Goal: Communication & Community: Participate in discussion

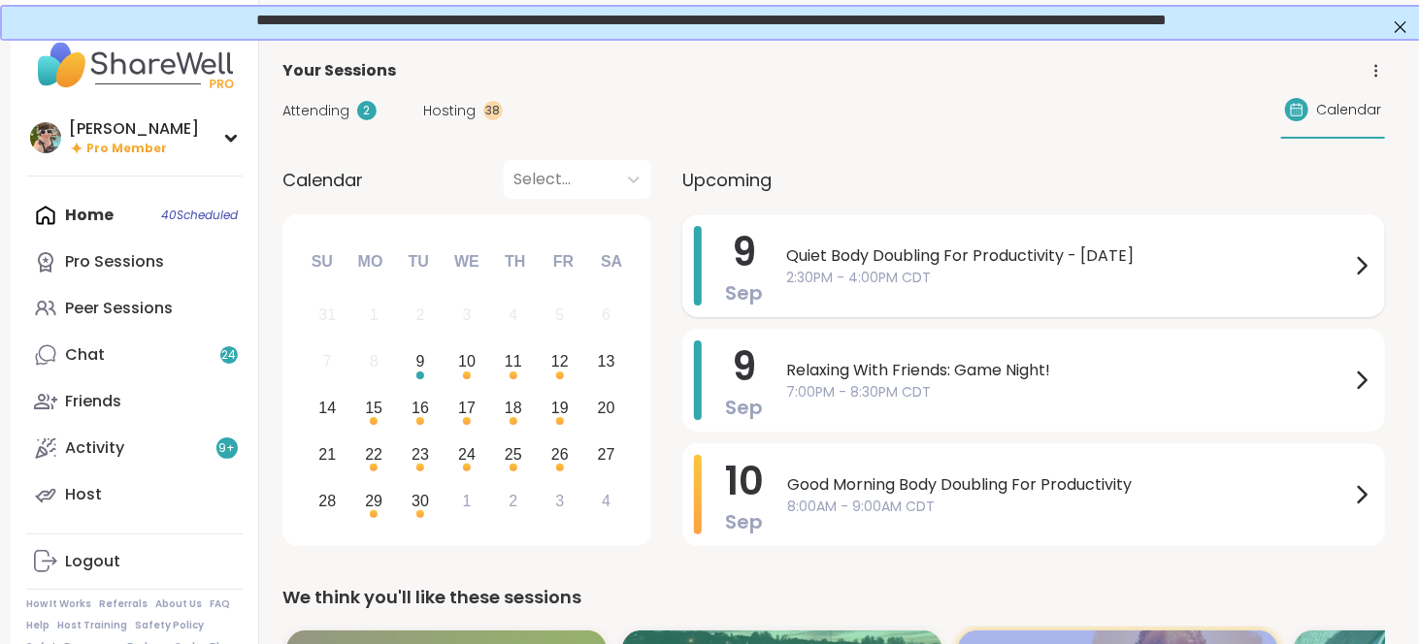
click at [916, 263] on span "Quiet Body Doubling For Productivity - [DATE]" at bounding box center [1068, 256] width 564 height 23
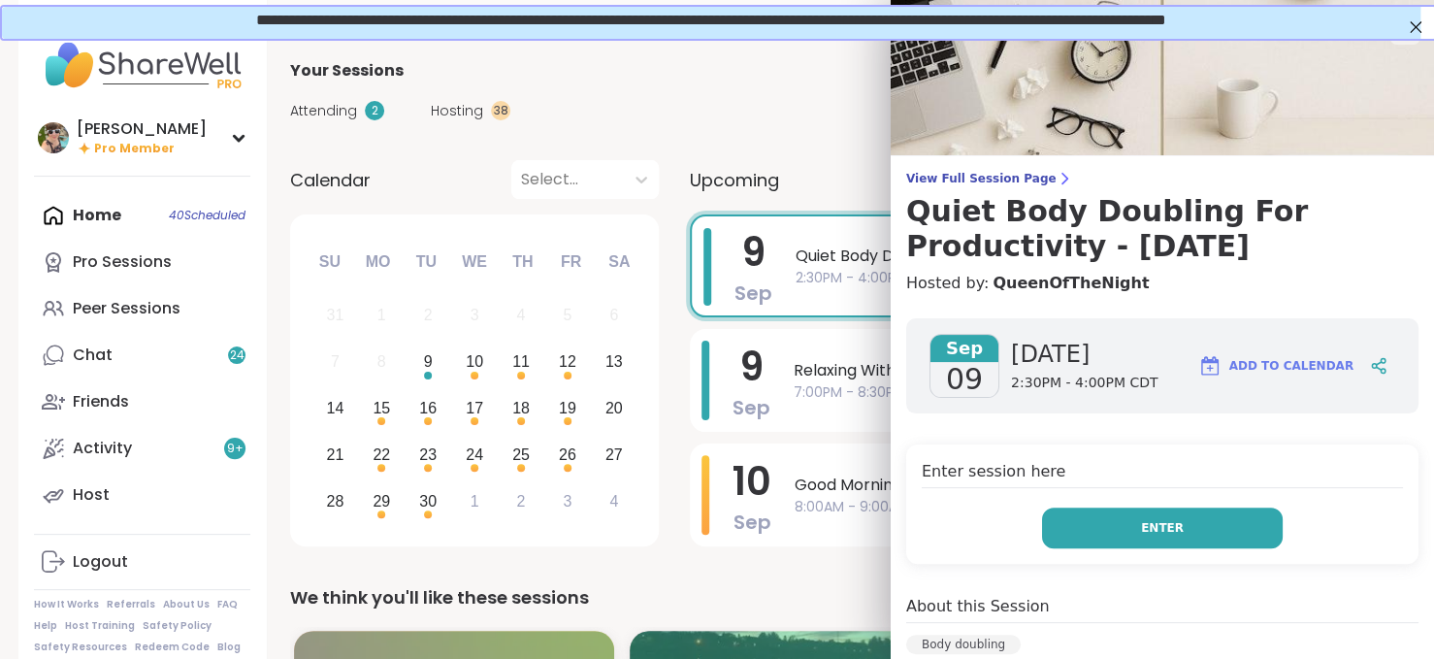
click at [1205, 525] on button "Enter" at bounding box center [1162, 527] width 241 height 41
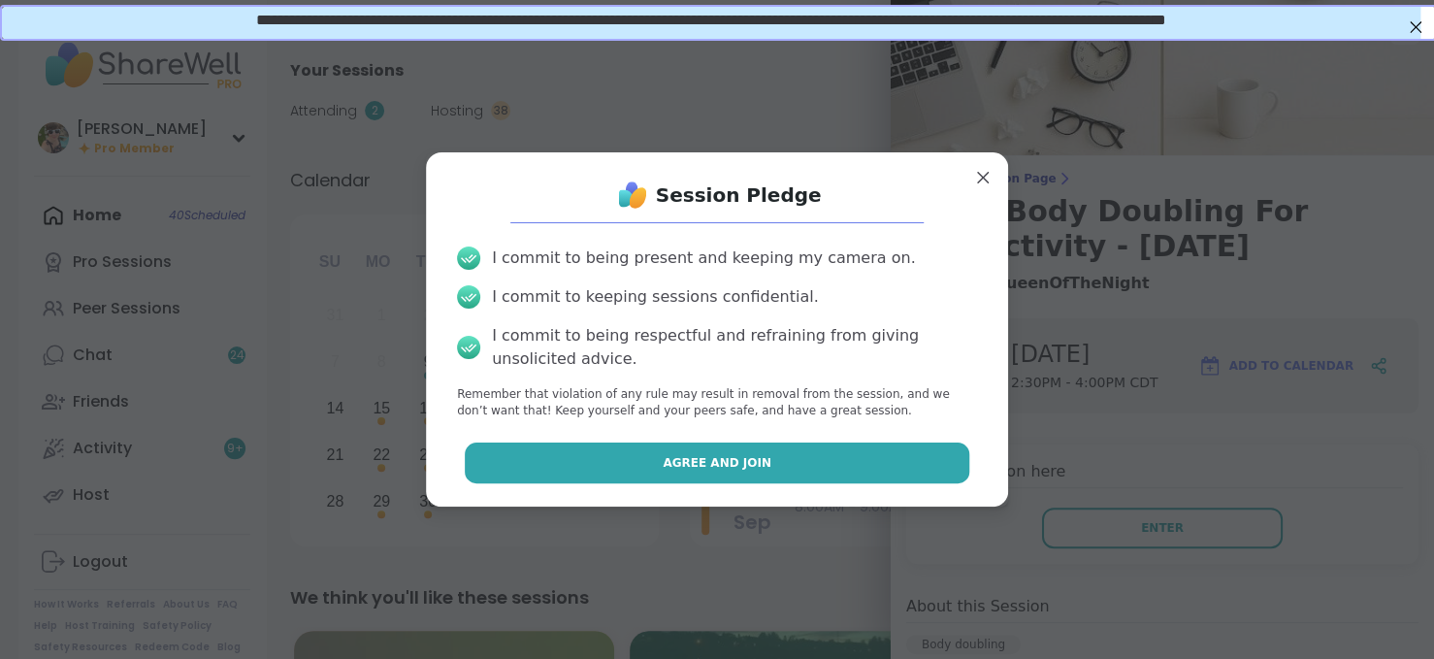
click at [638, 457] on button "Agree and Join" at bounding box center [718, 462] width 506 height 41
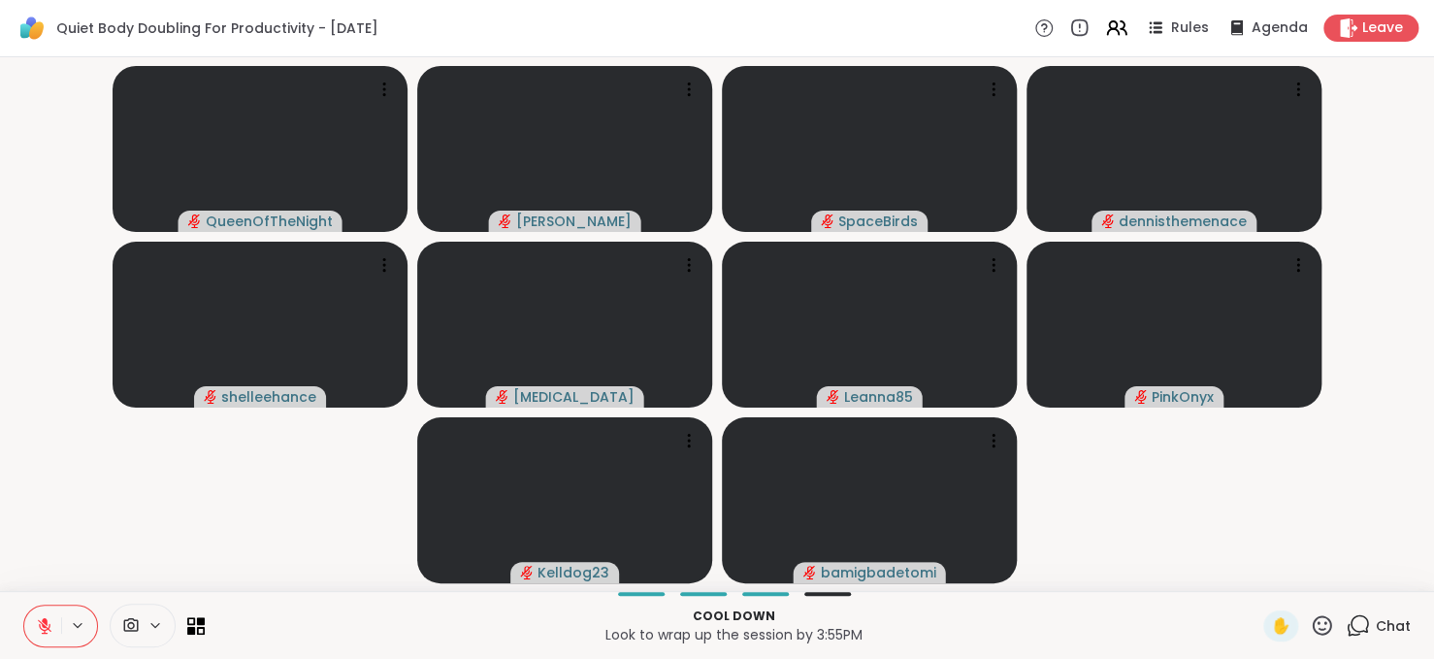
click at [1355, 621] on icon at bounding box center [1358, 625] width 24 height 24
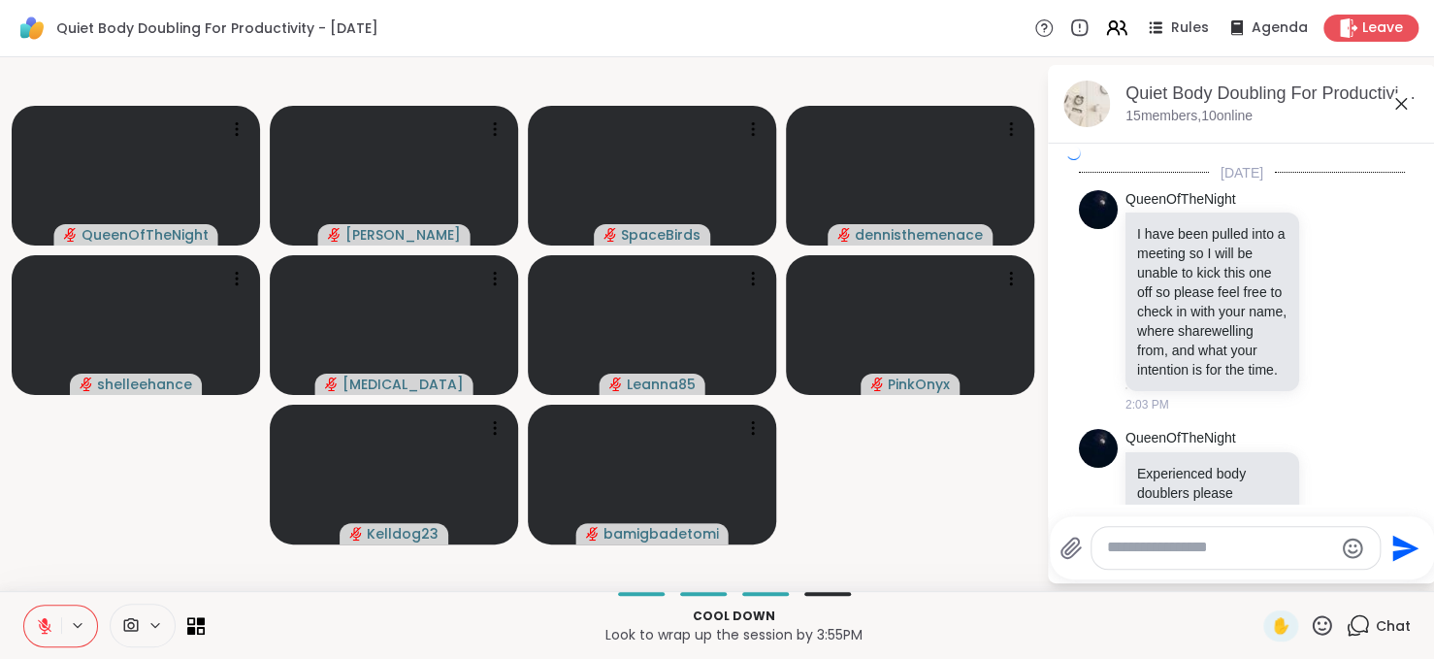
scroll to position [5821, 0]
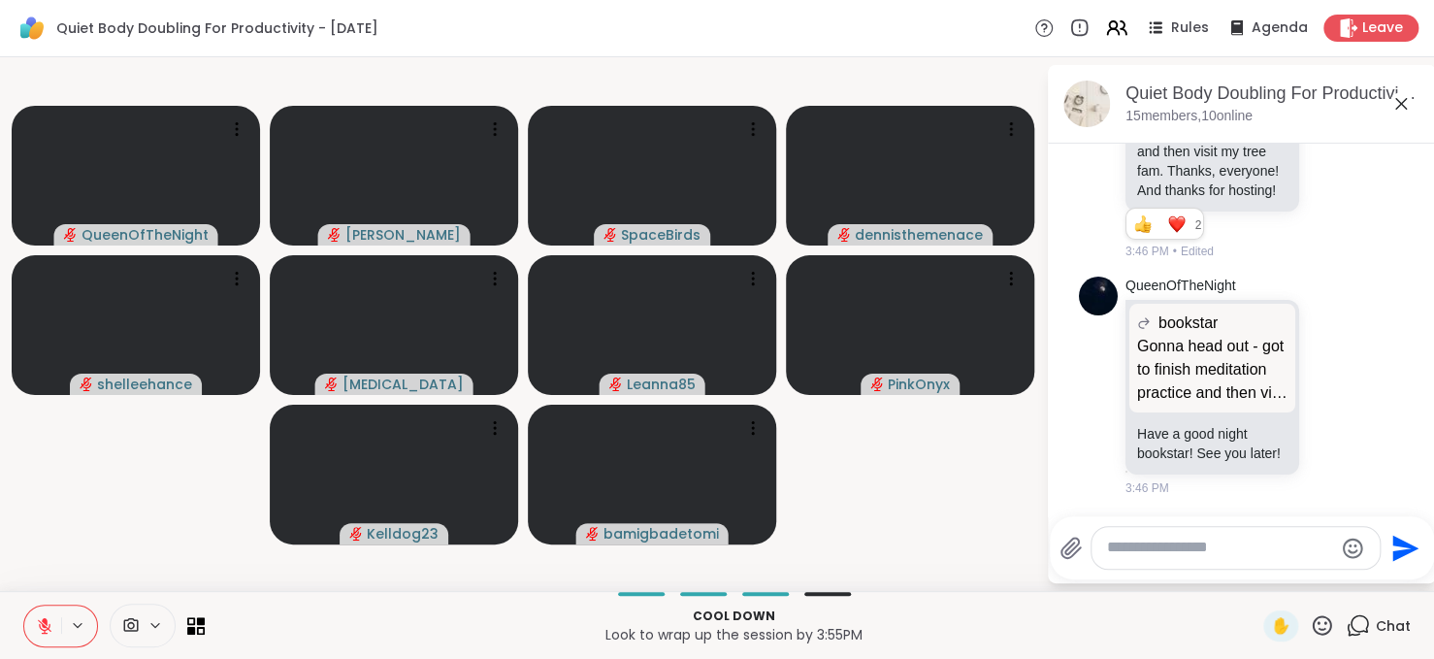
click at [1265, 539] on textarea "Type your message" at bounding box center [1220, 548] width 226 height 20
type textarea "**********"
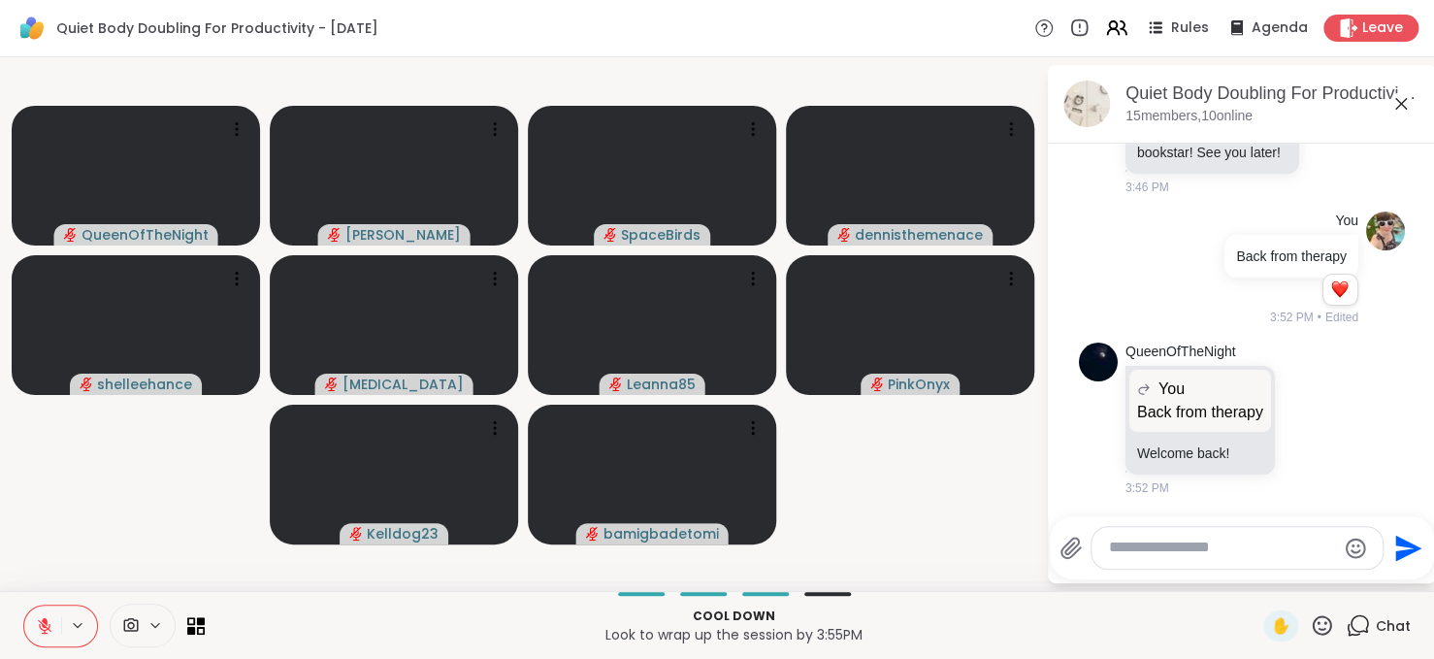
scroll to position [6121, 0]
type textarea "**********"
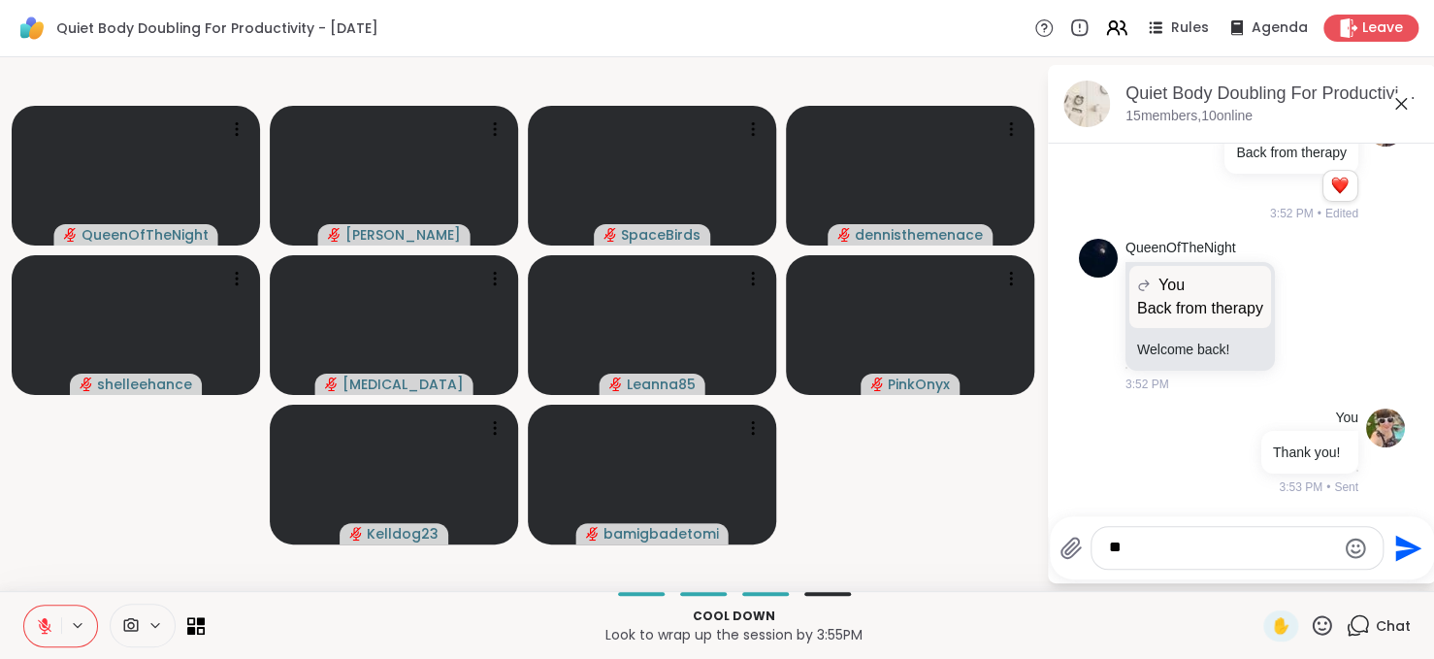
type textarea "*"
type textarea "**********"
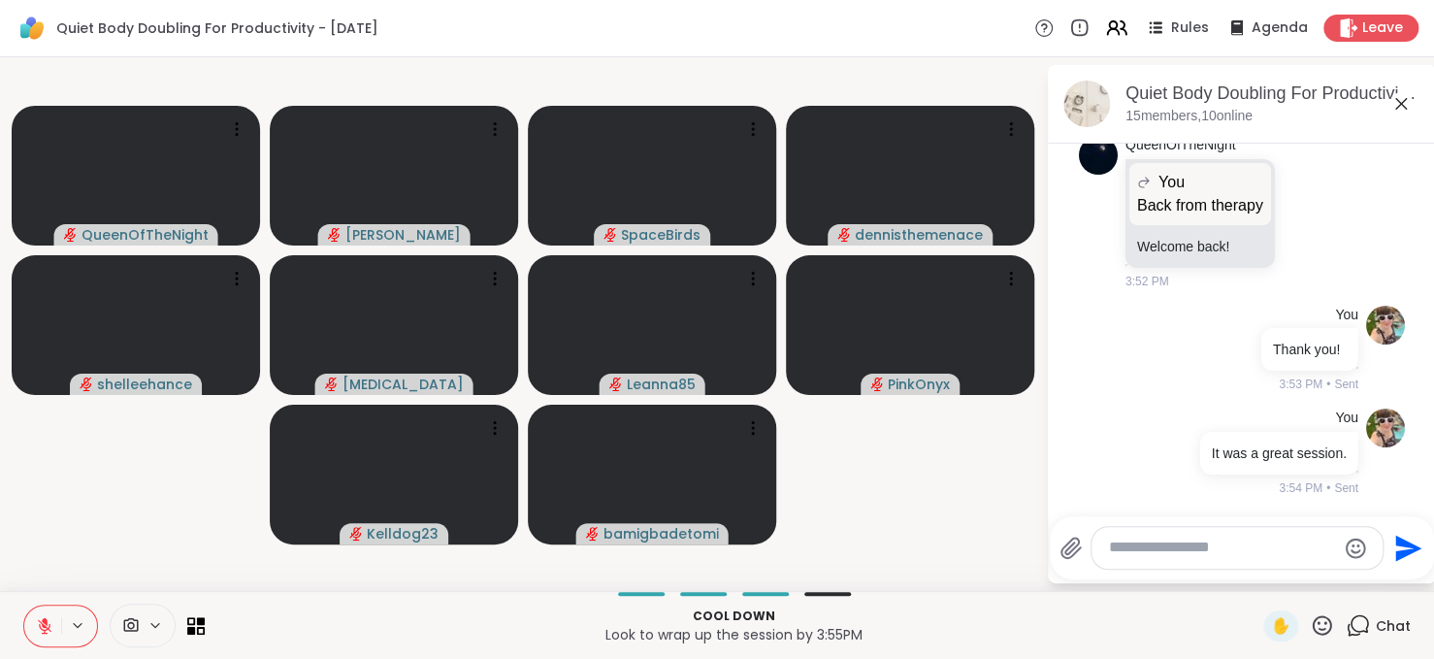
scroll to position [6355, 0]
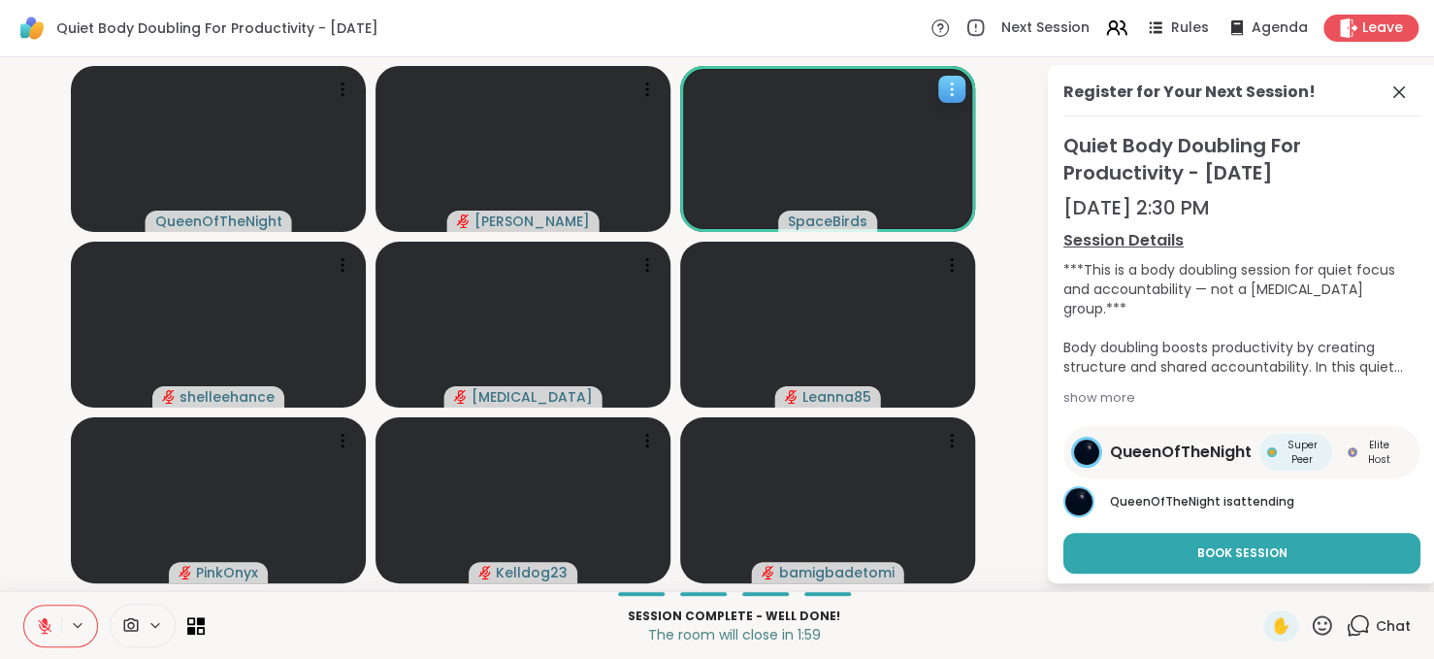
click at [834, 220] on span "SpaceBirds" at bounding box center [828, 221] width 80 height 19
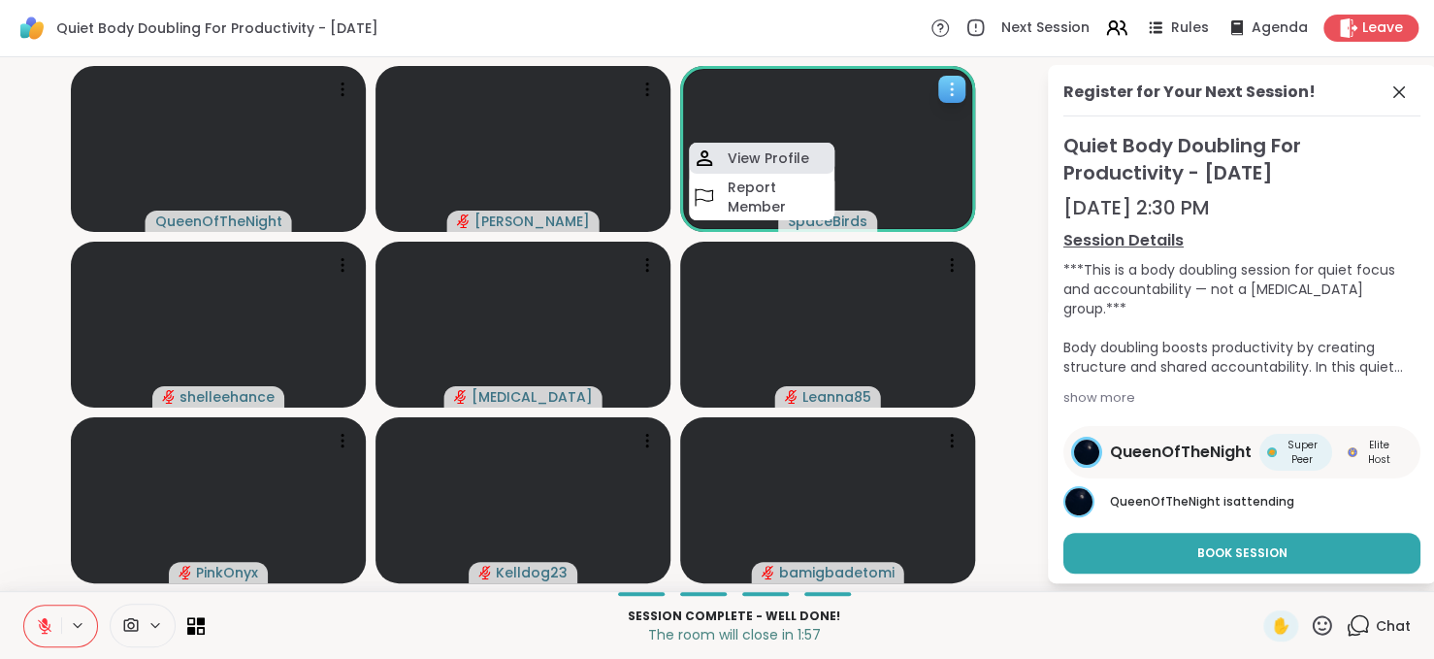
click at [788, 154] on h4 "View Profile" at bounding box center [769, 157] width 82 height 19
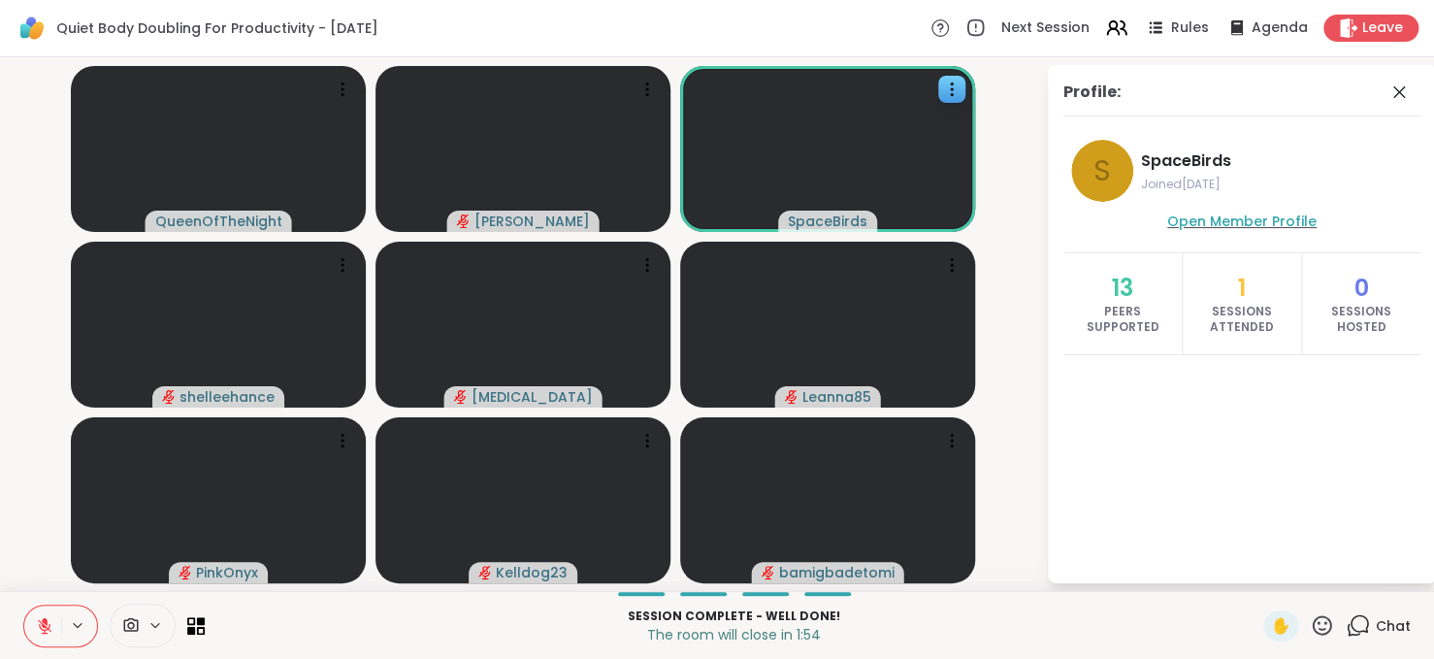
click at [1196, 213] on span "Open Member Profile" at bounding box center [1241, 221] width 149 height 19
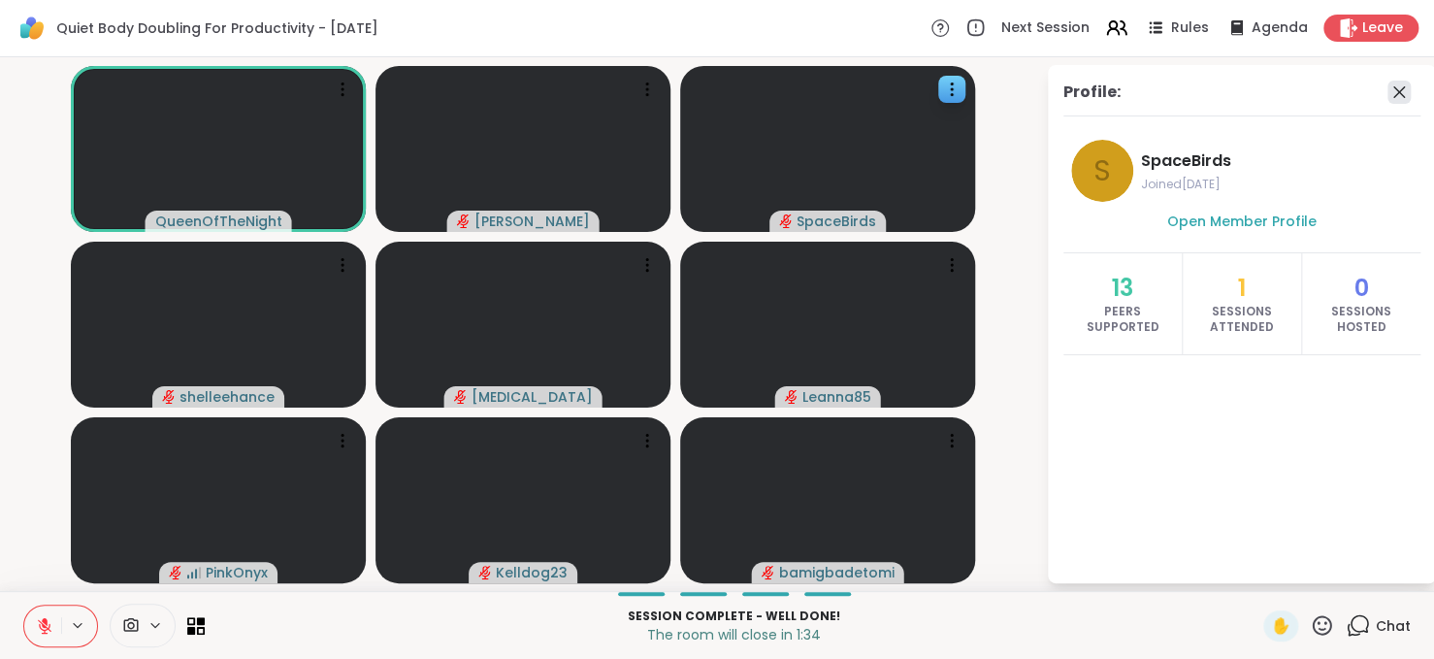
click at [1403, 91] on icon at bounding box center [1399, 92] width 23 height 23
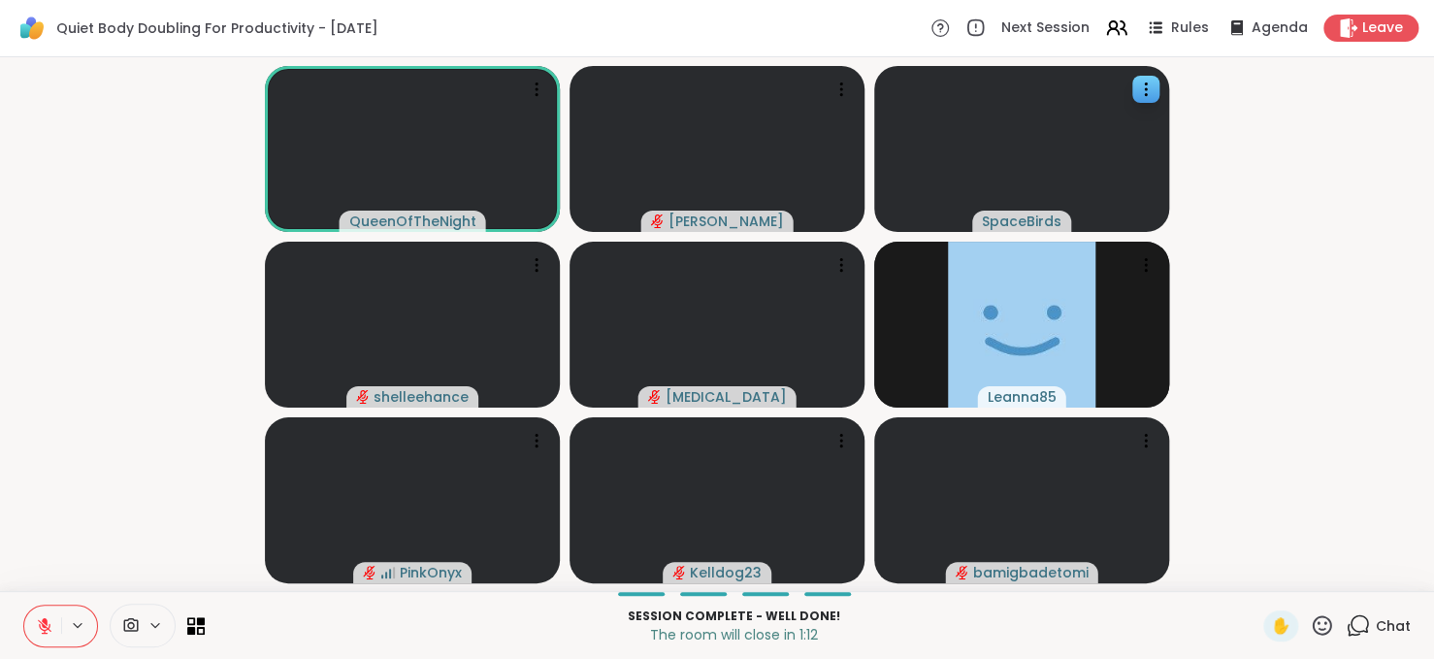
click at [39, 630] on icon at bounding box center [44, 625] width 17 height 17
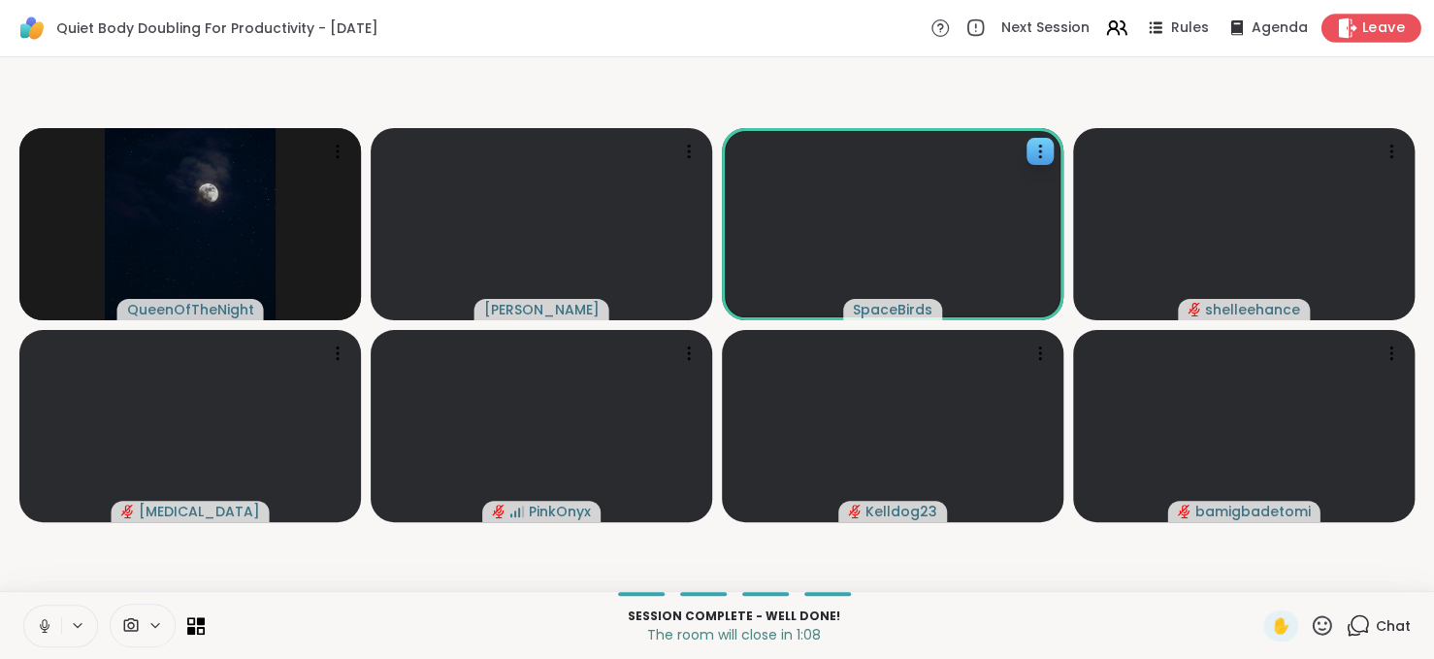
click at [1362, 34] on span "Leave" at bounding box center [1383, 28] width 43 height 20
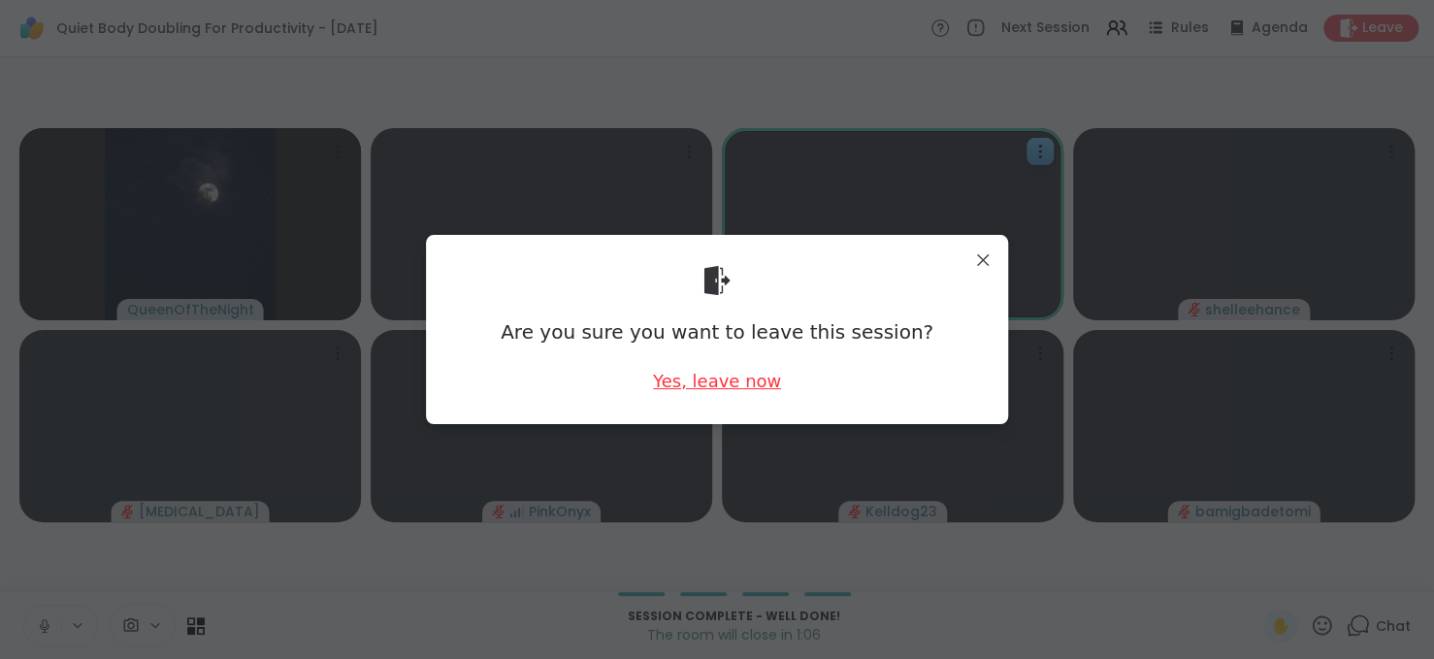
click at [734, 380] on div "Yes, leave now" at bounding box center [717, 381] width 128 height 24
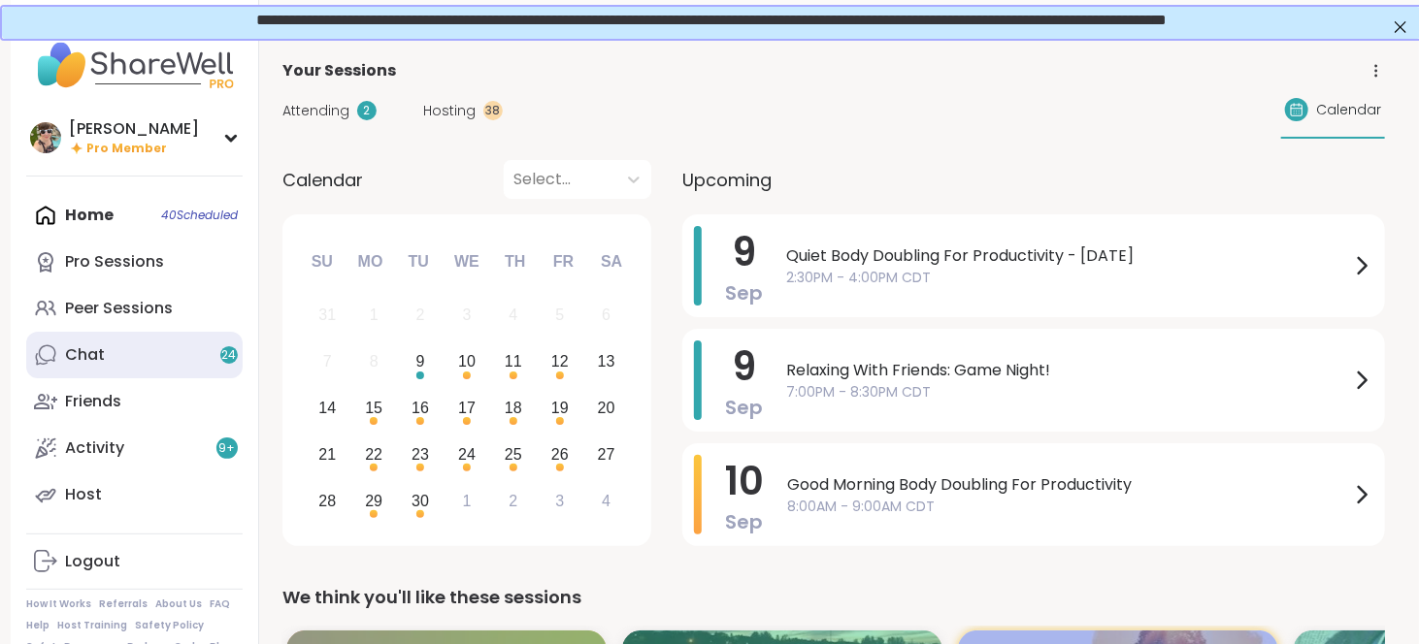
click at [149, 350] on link "Chat 24" at bounding box center [134, 355] width 216 height 47
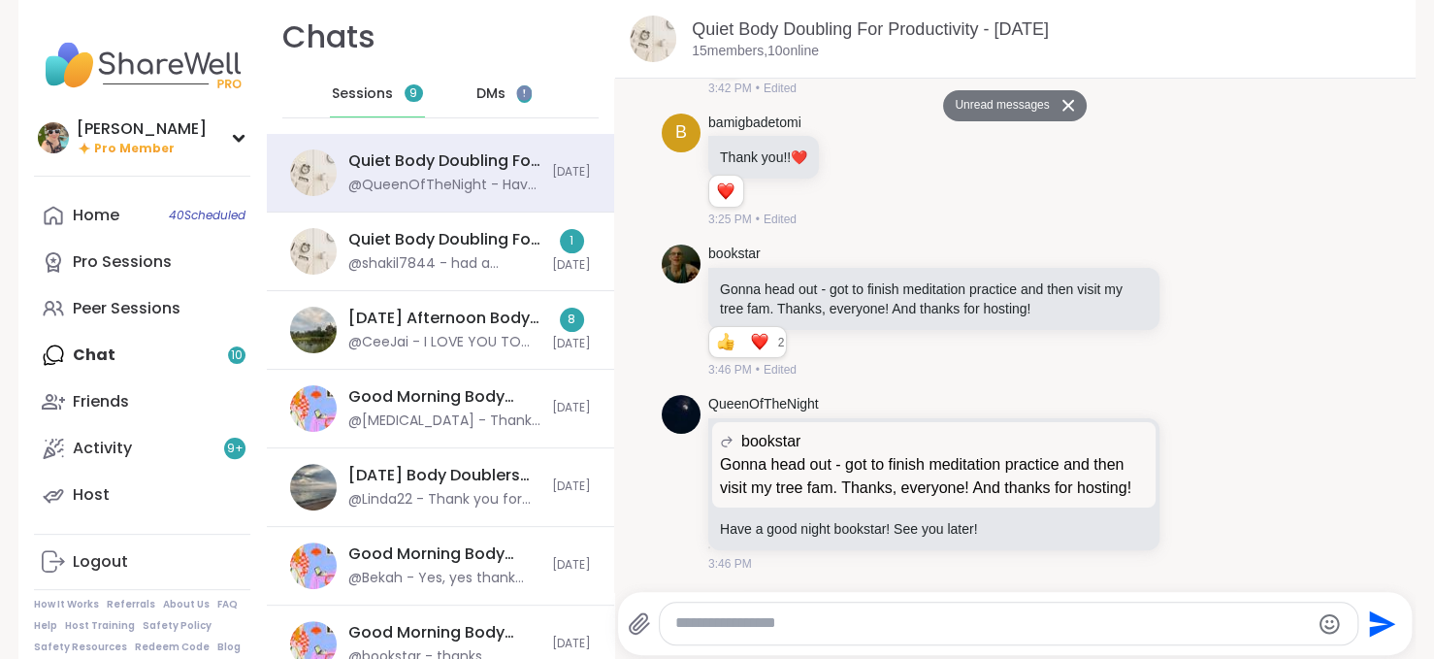
click at [457, 96] on div "DMs 1" at bounding box center [504, 94] width 95 height 47
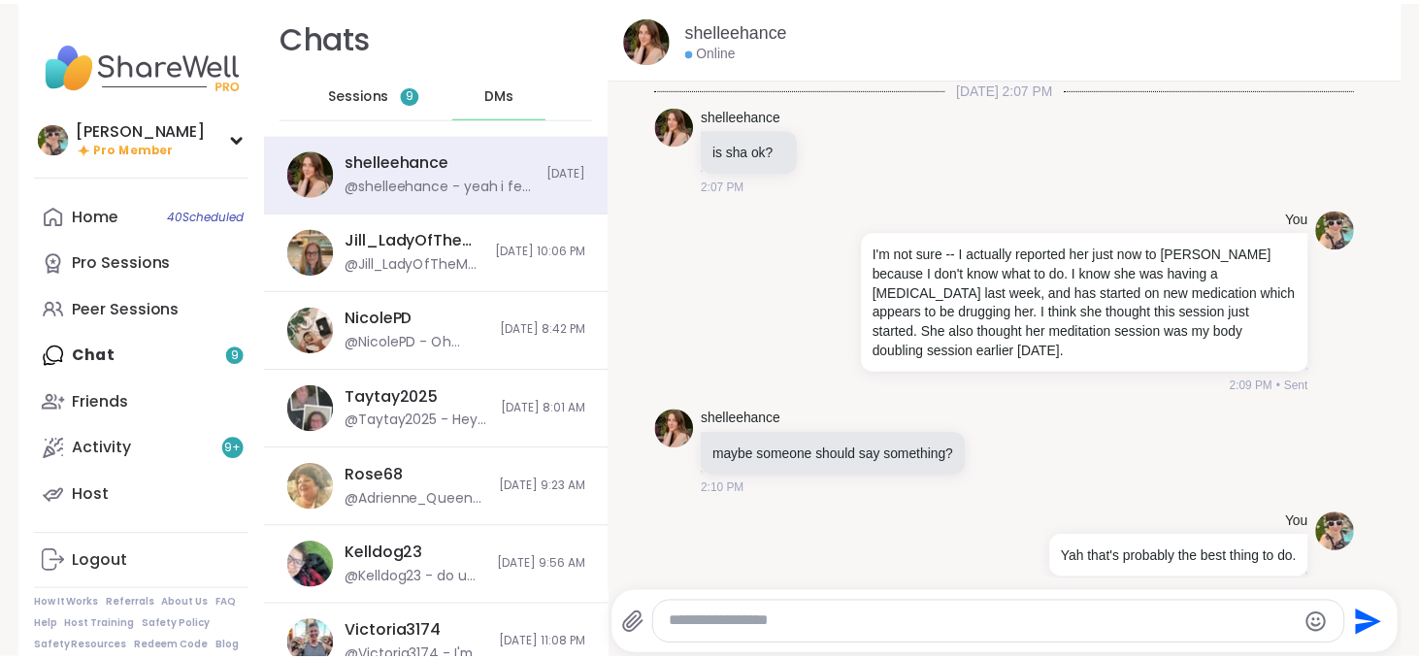
scroll to position [3290, 0]
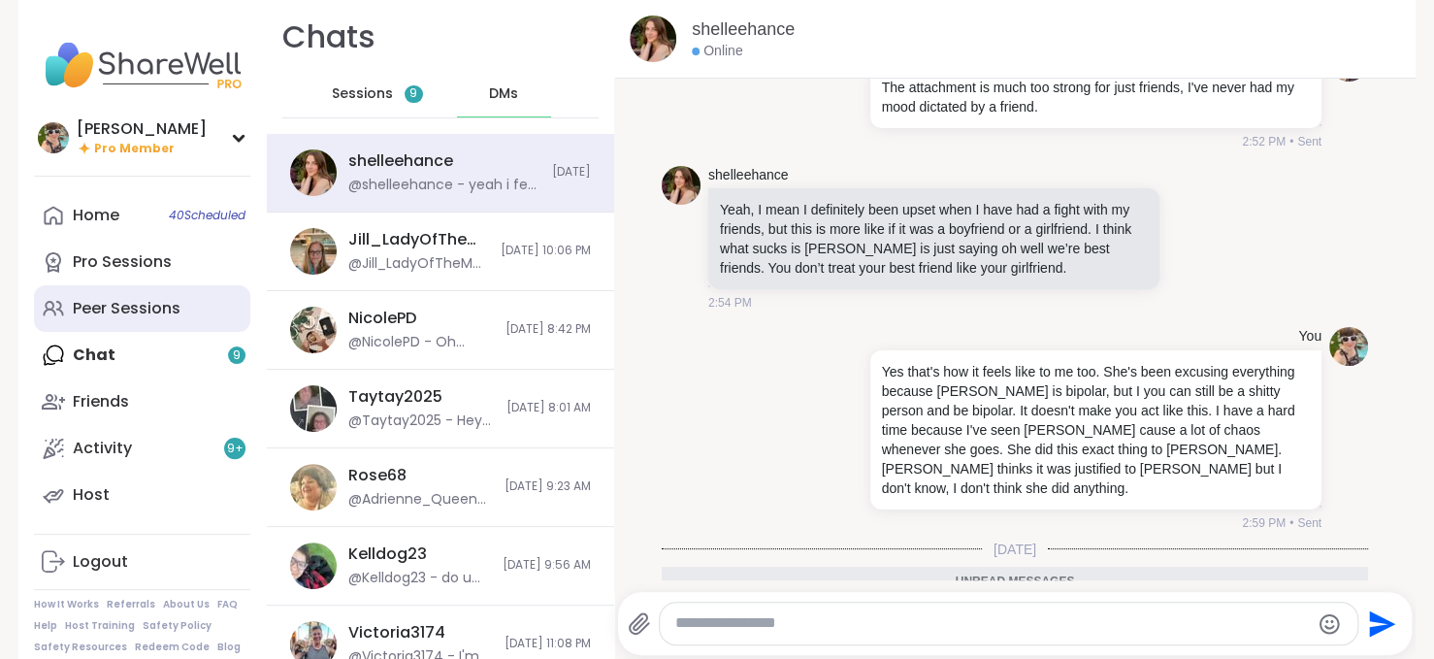
click at [127, 308] on div "Peer Sessions" at bounding box center [127, 308] width 108 height 21
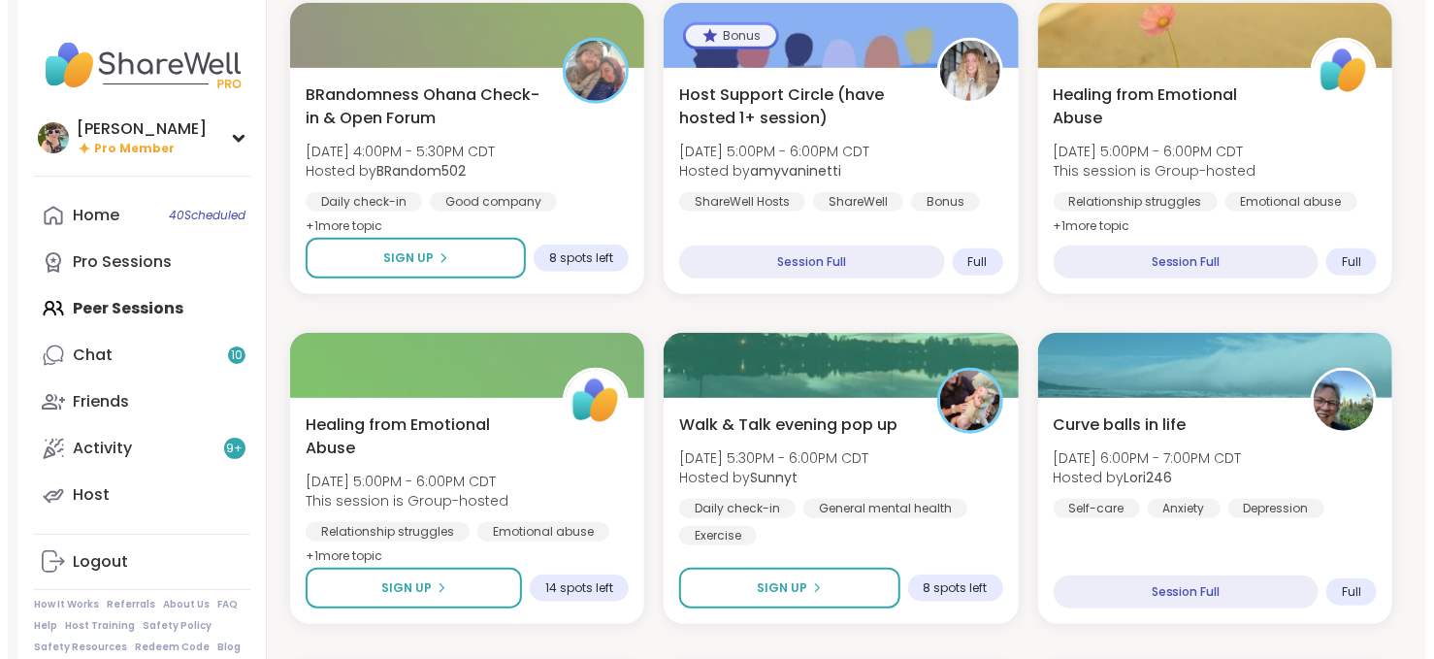
scroll to position [602, 0]
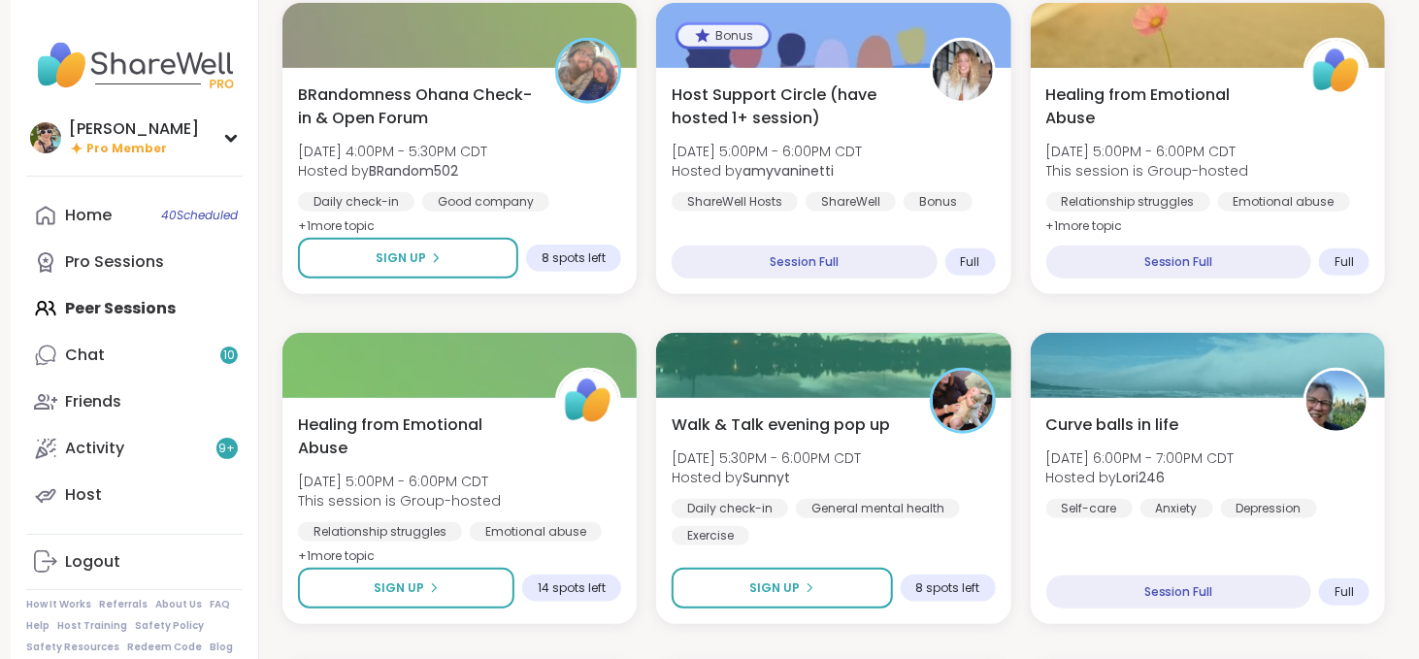
click at [874, 227] on div "Host Support Circle (have hosted 1+ session) Tue, Sep 09 | 5:00PM - 6:00PM CDT …" at bounding box center [833, 181] width 354 height 226
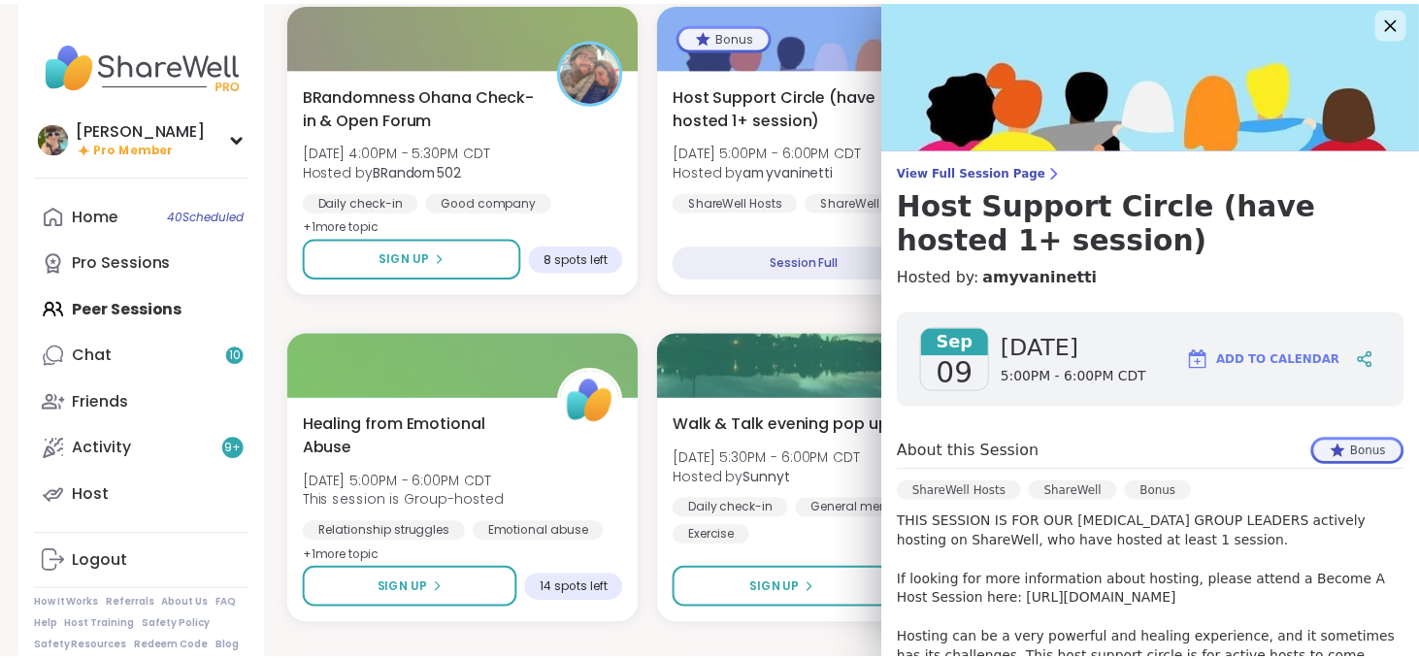
scroll to position [0, 0]
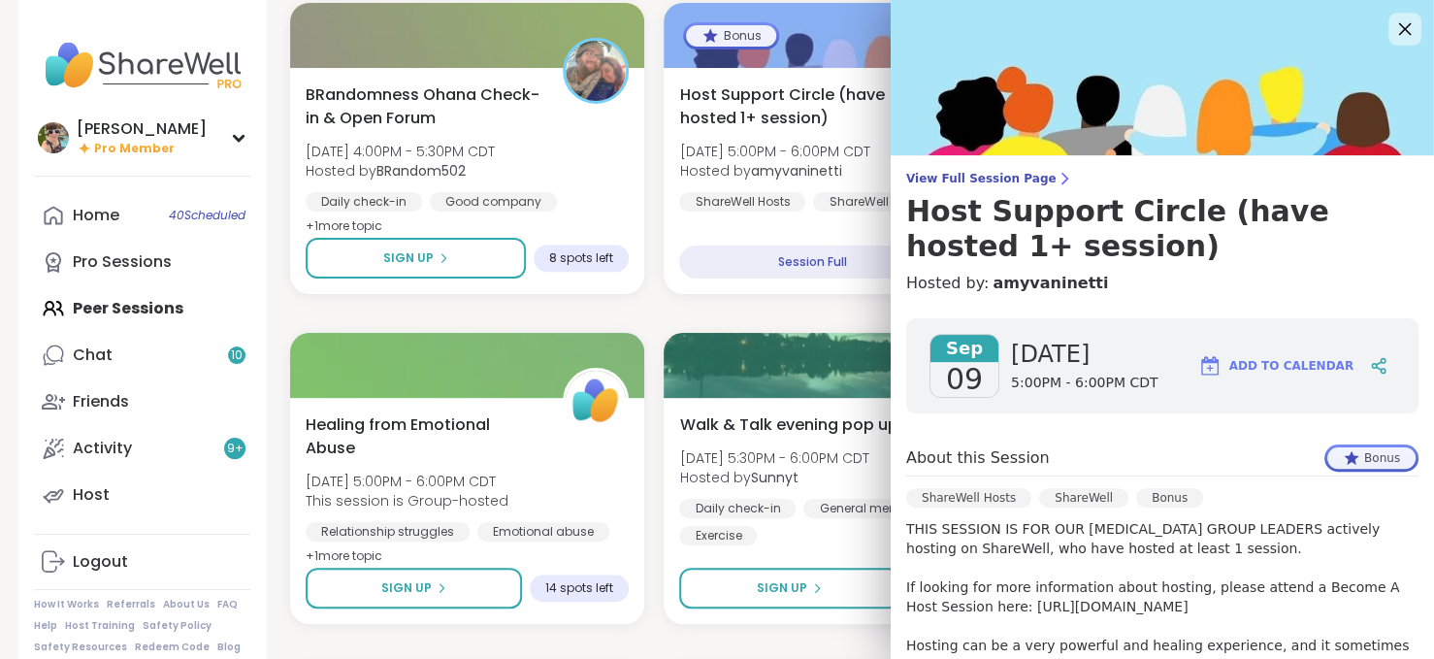
click at [1399, 27] on icon at bounding box center [1405, 29] width 13 height 13
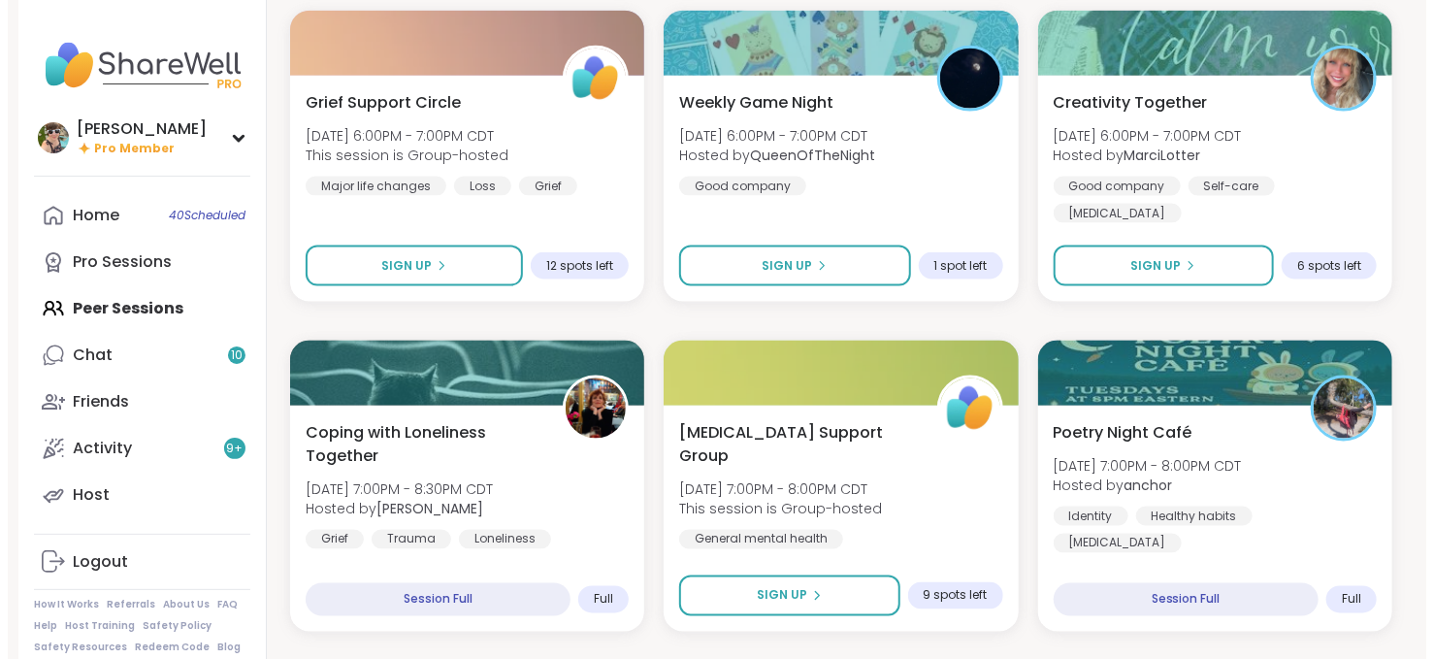
scroll to position [1304, 0]
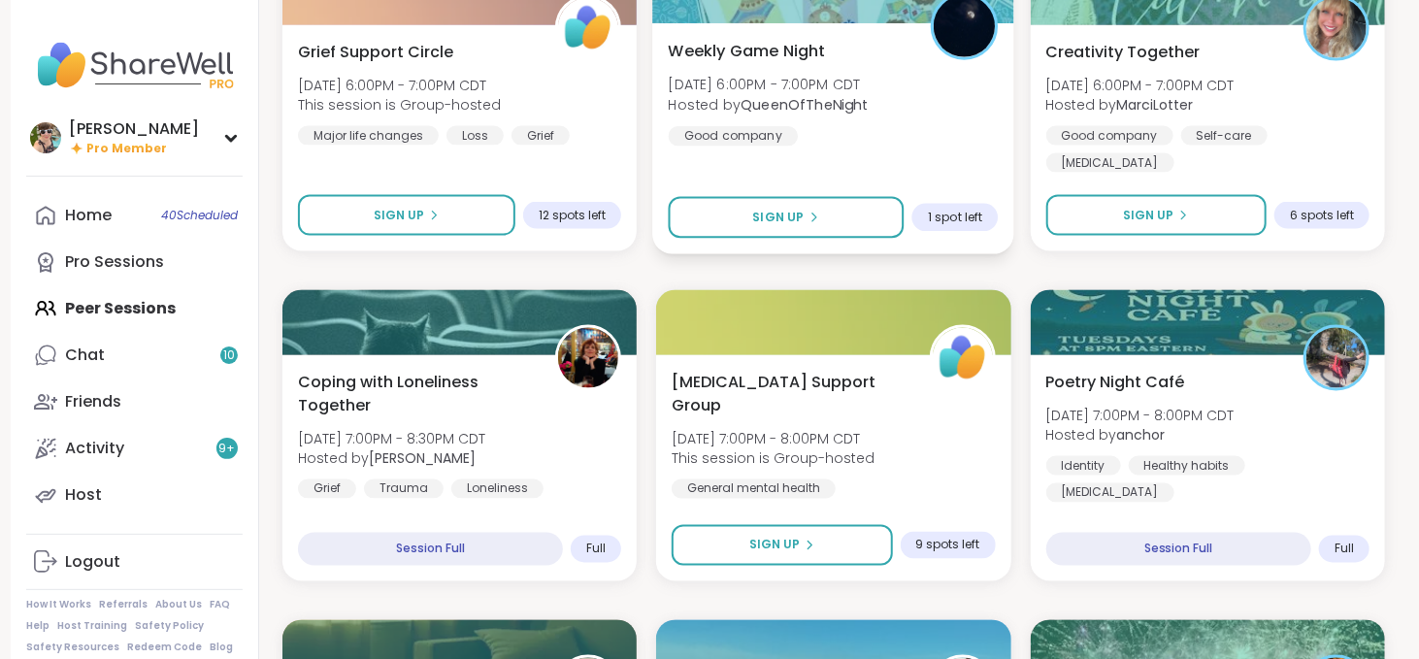
click at [719, 72] on div "Weekly Game Night Tue, Sep 09 | 6:00PM - 7:00PM CDT Hosted by QueenOfTheNight G…" at bounding box center [834, 92] width 330 height 107
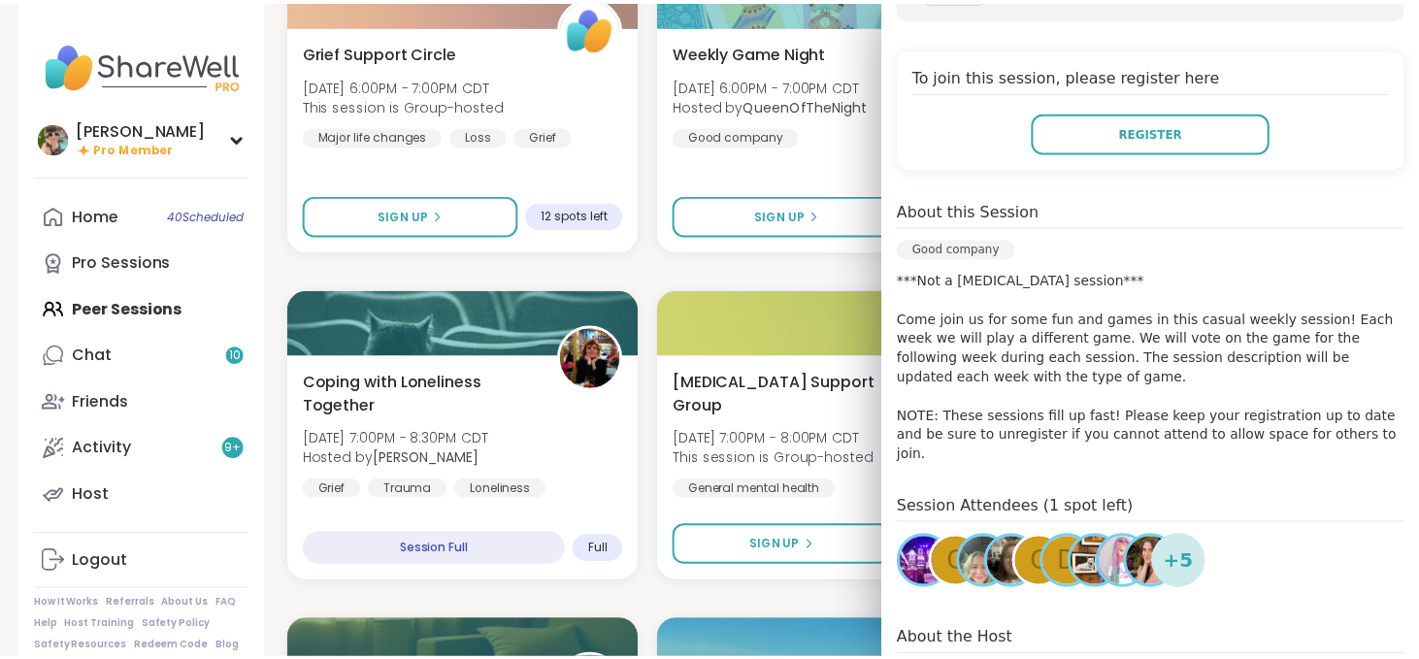
scroll to position [345, 0]
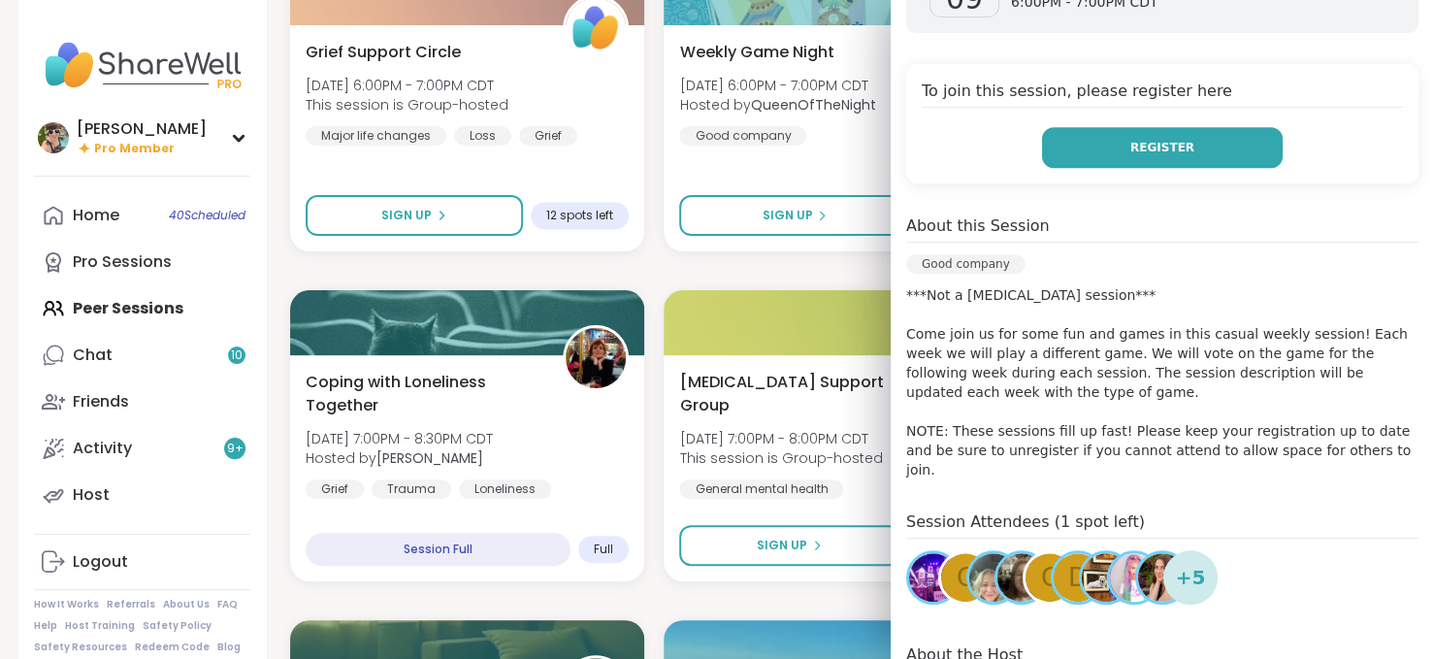
click at [1105, 163] on button "Register" at bounding box center [1162, 147] width 241 height 41
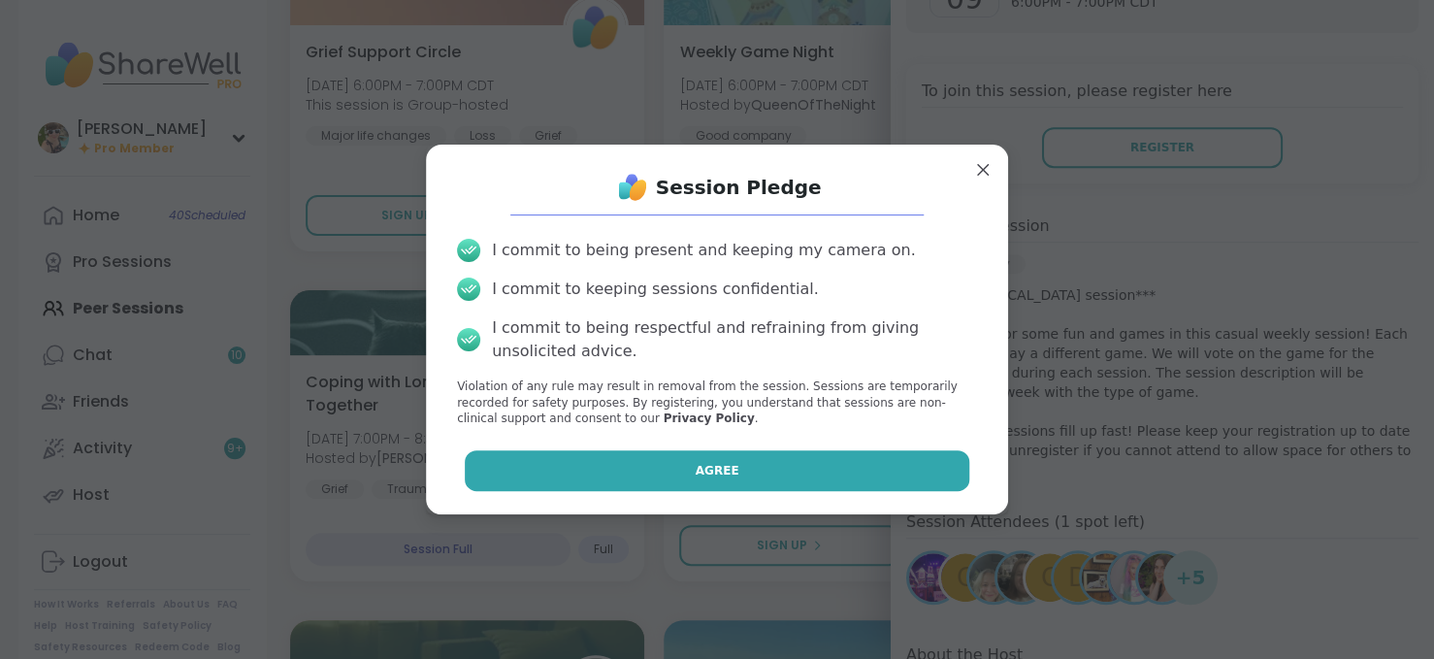
click at [769, 466] on button "Agree" at bounding box center [718, 470] width 506 height 41
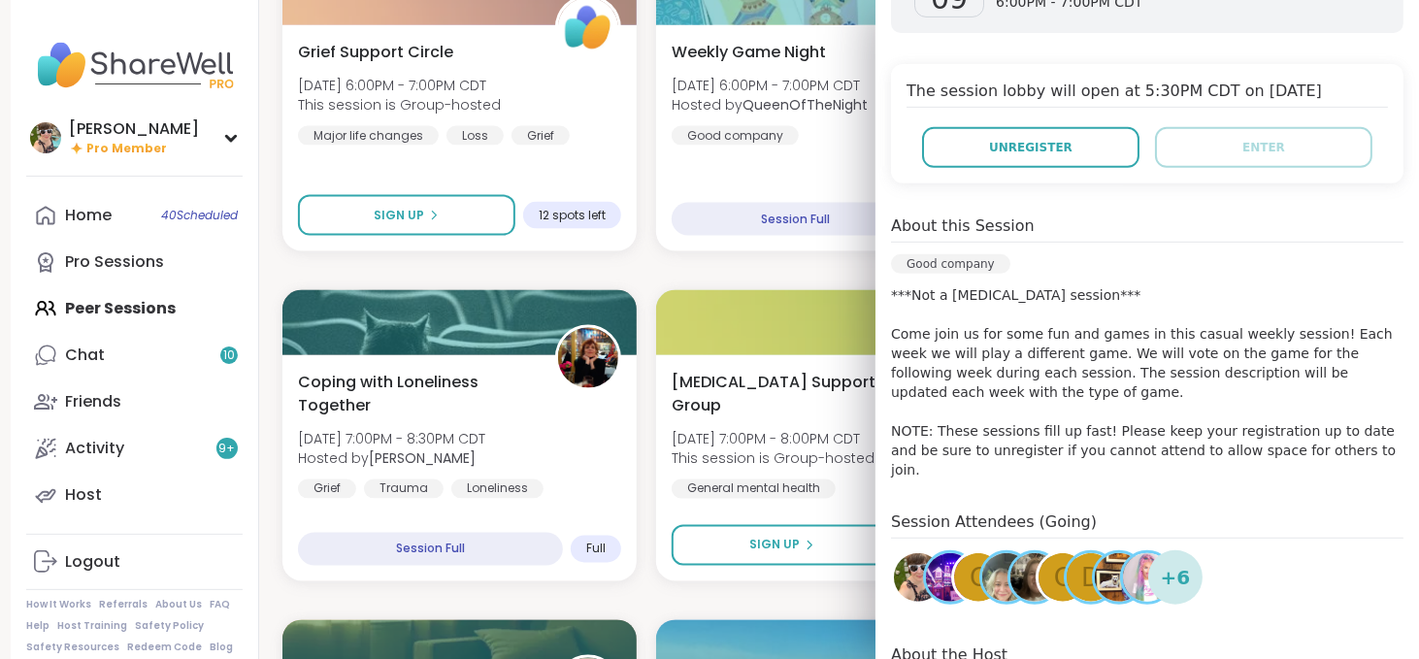
scroll to position [0, 0]
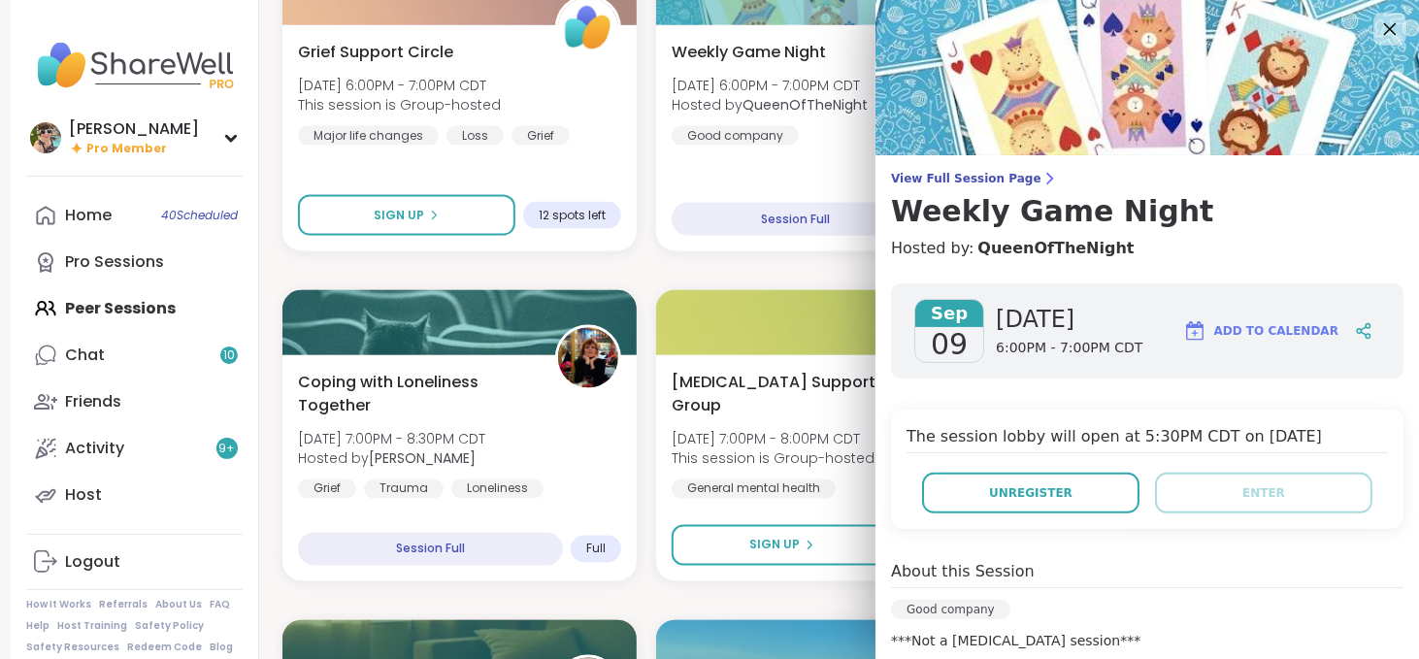
click at [1377, 24] on icon at bounding box center [1389, 28] width 24 height 24
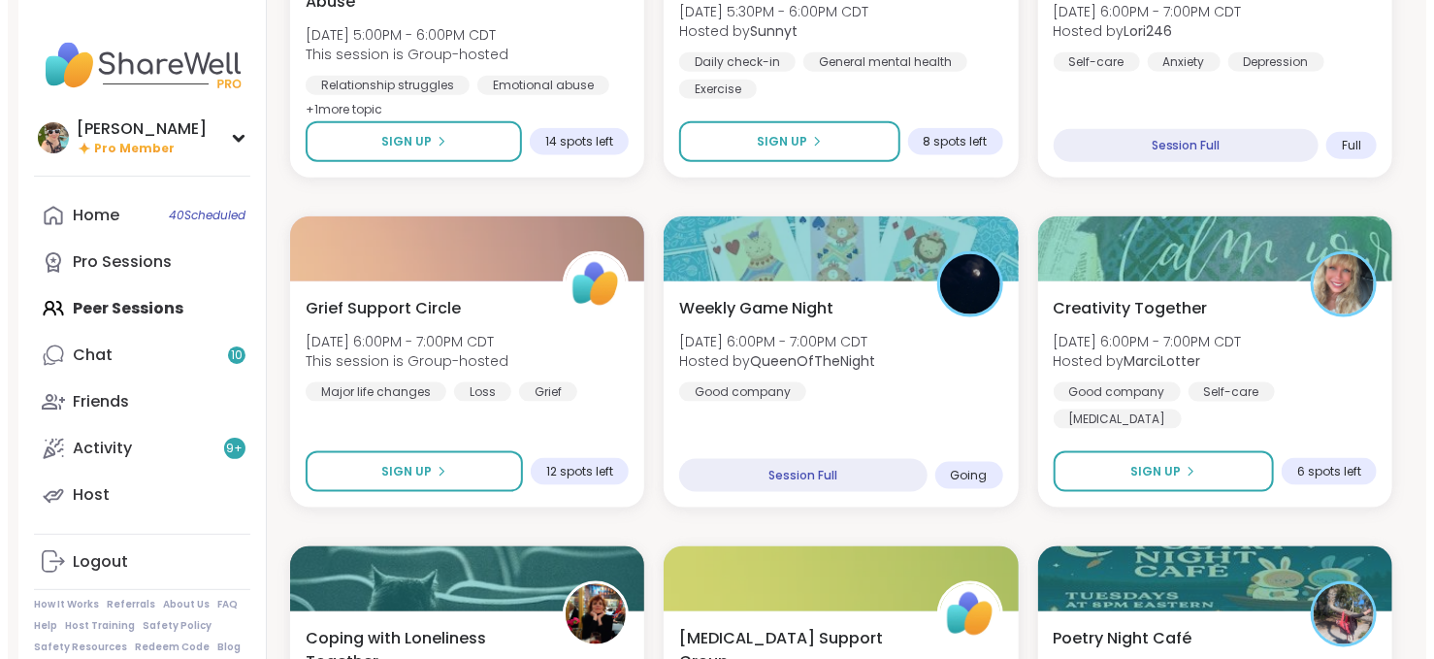
scroll to position [1109, 0]
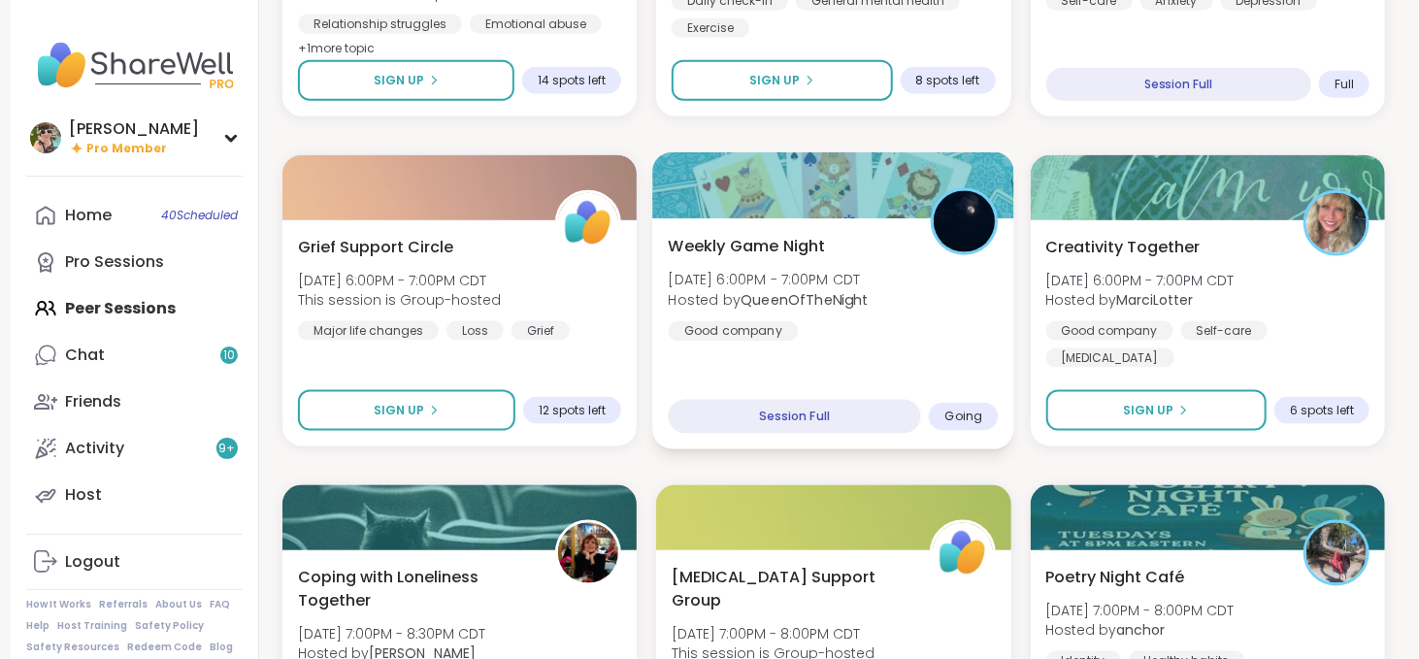
click at [792, 341] on div "Good company" at bounding box center [734, 330] width 130 height 19
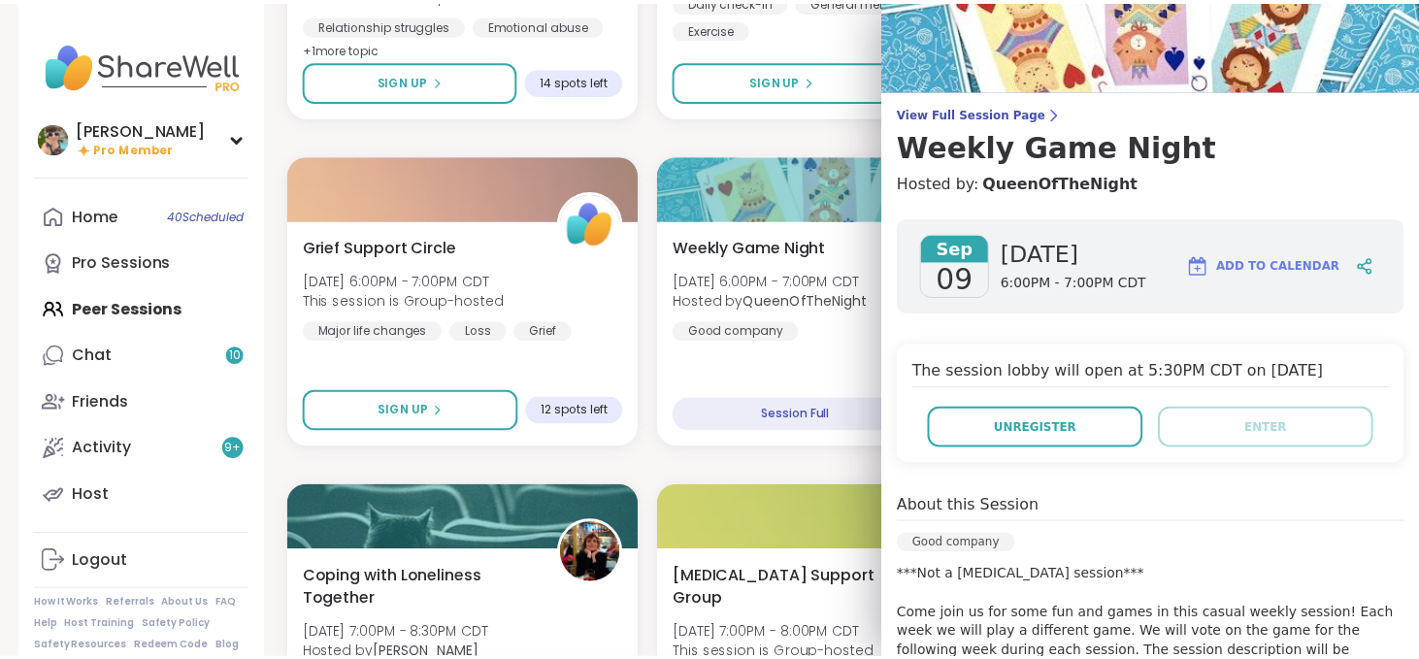
scroll to position [0, 0]
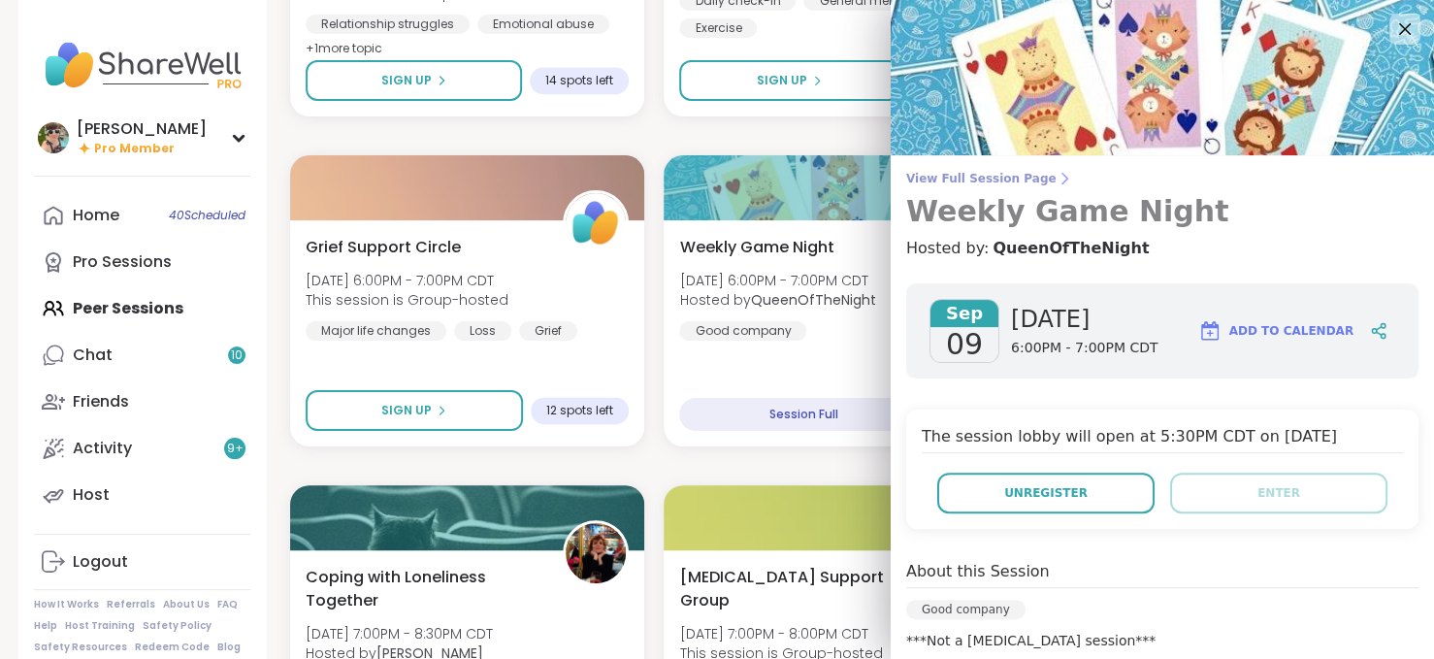
click at [944, 186] on link "View Full Session Page Weekly Game Night" at bounding box center [1162, 200] width 512 height 58
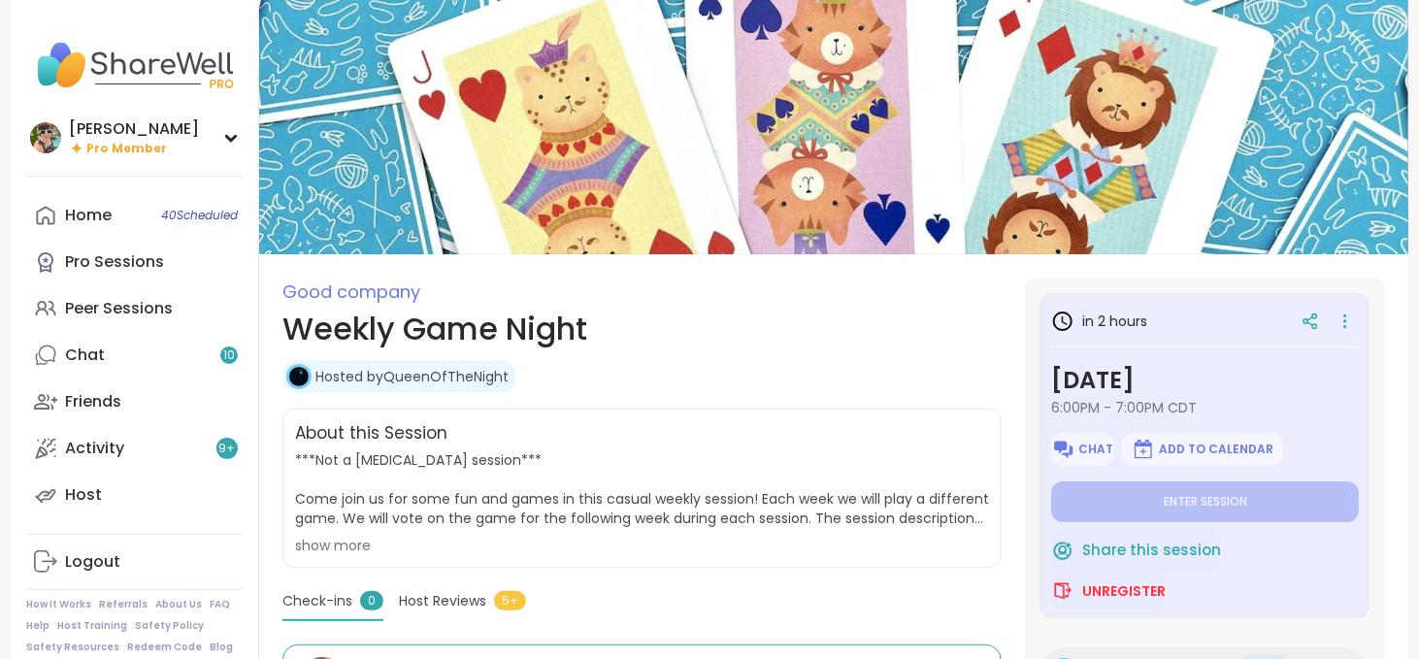
type textarea "*"
click at [1088, 453] on span "Chat" at bounding box center [1096, 450] width 35 height 16
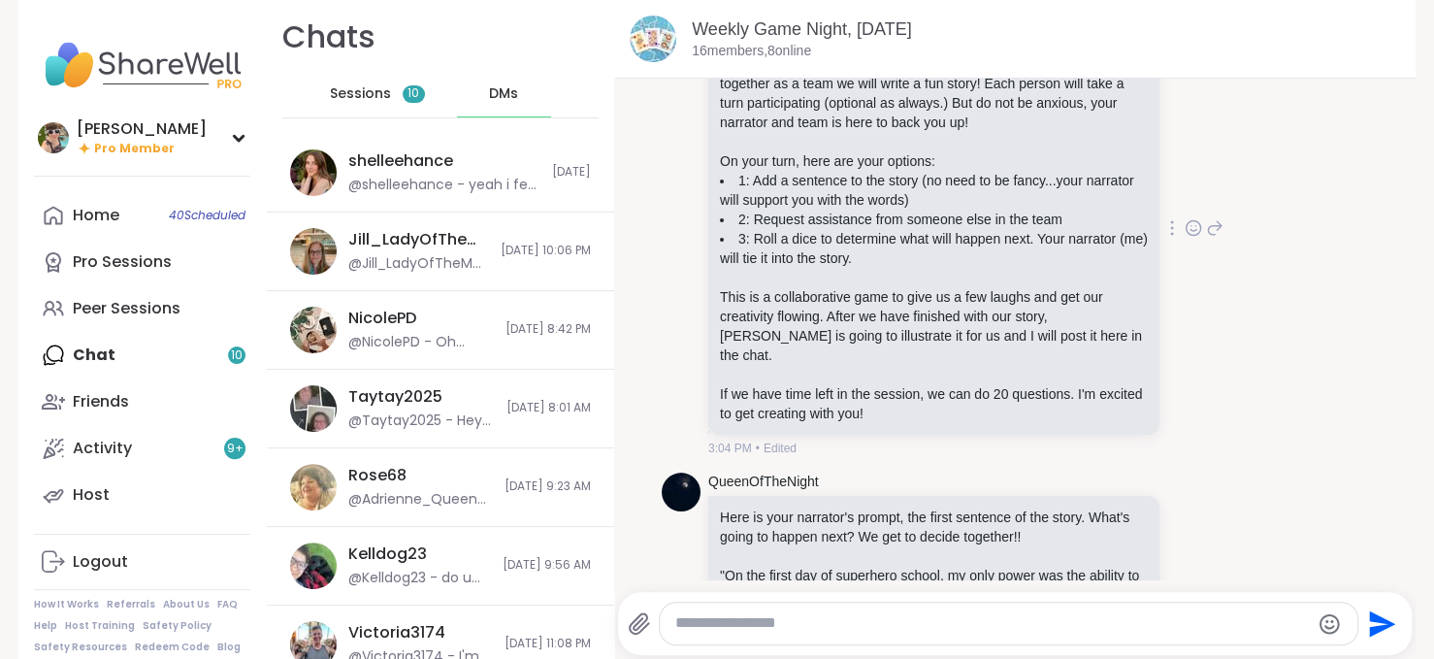
scroll to position [291, 0]
